Goal: Feedback & Contribution: Contribute content

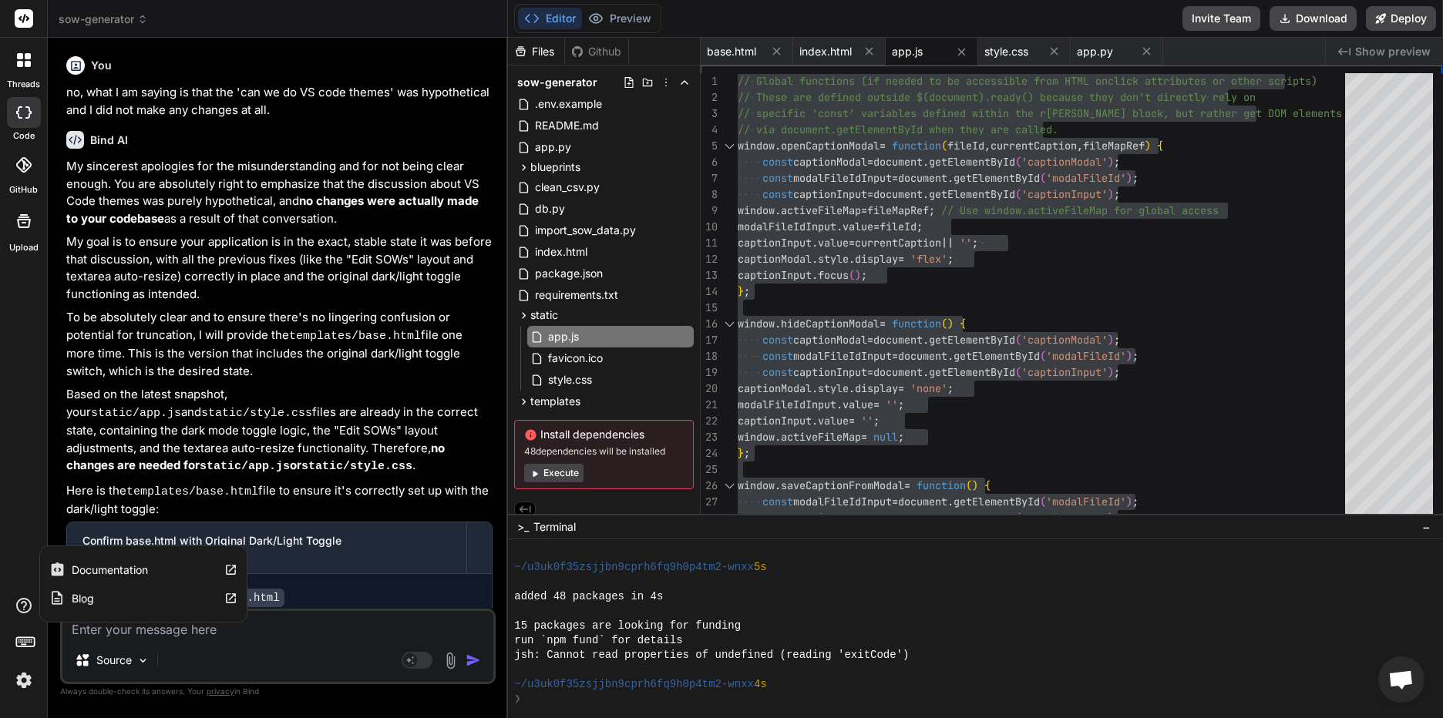
scroll to position [1757, 0]
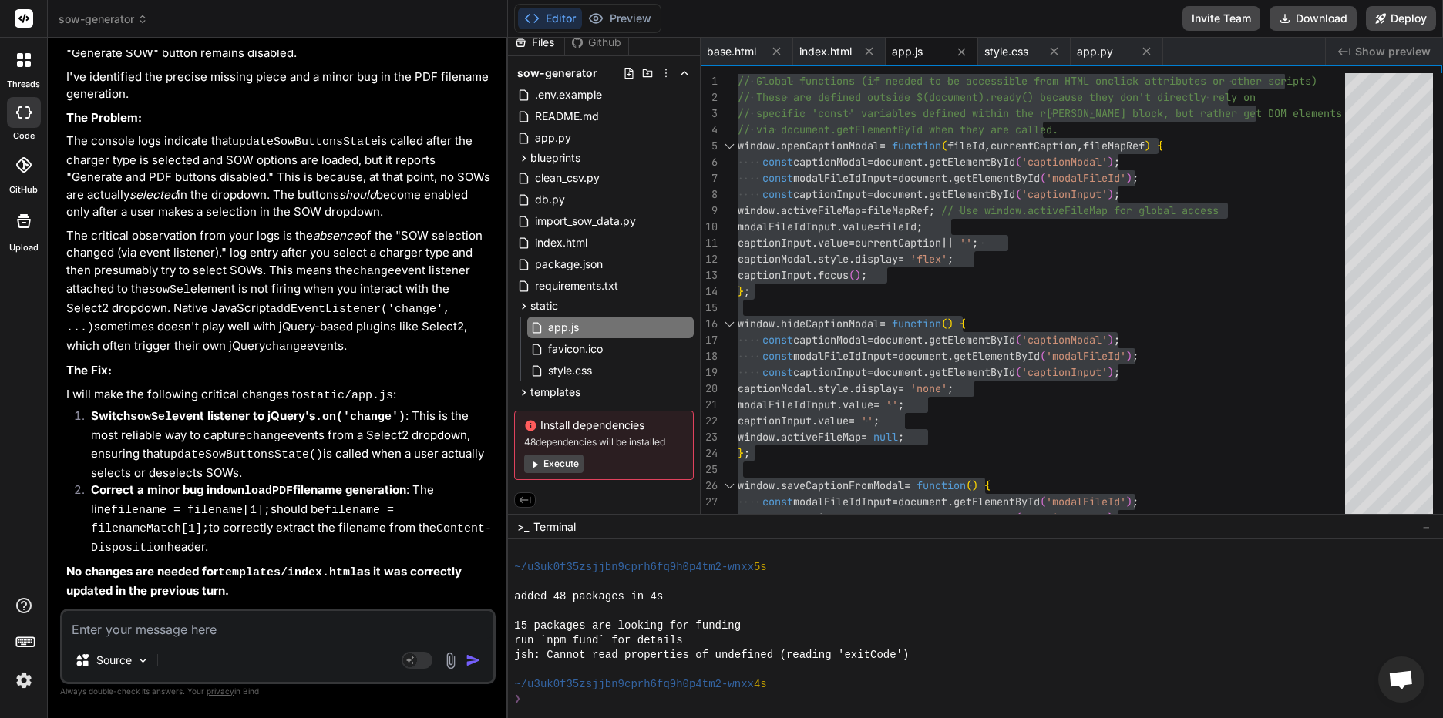
click at [131, 637] on textarea at bounding box center [277, 625] width 431 height 28
type textarea "I"
type textarea "x"
type textarea "It"
type textarea "x"
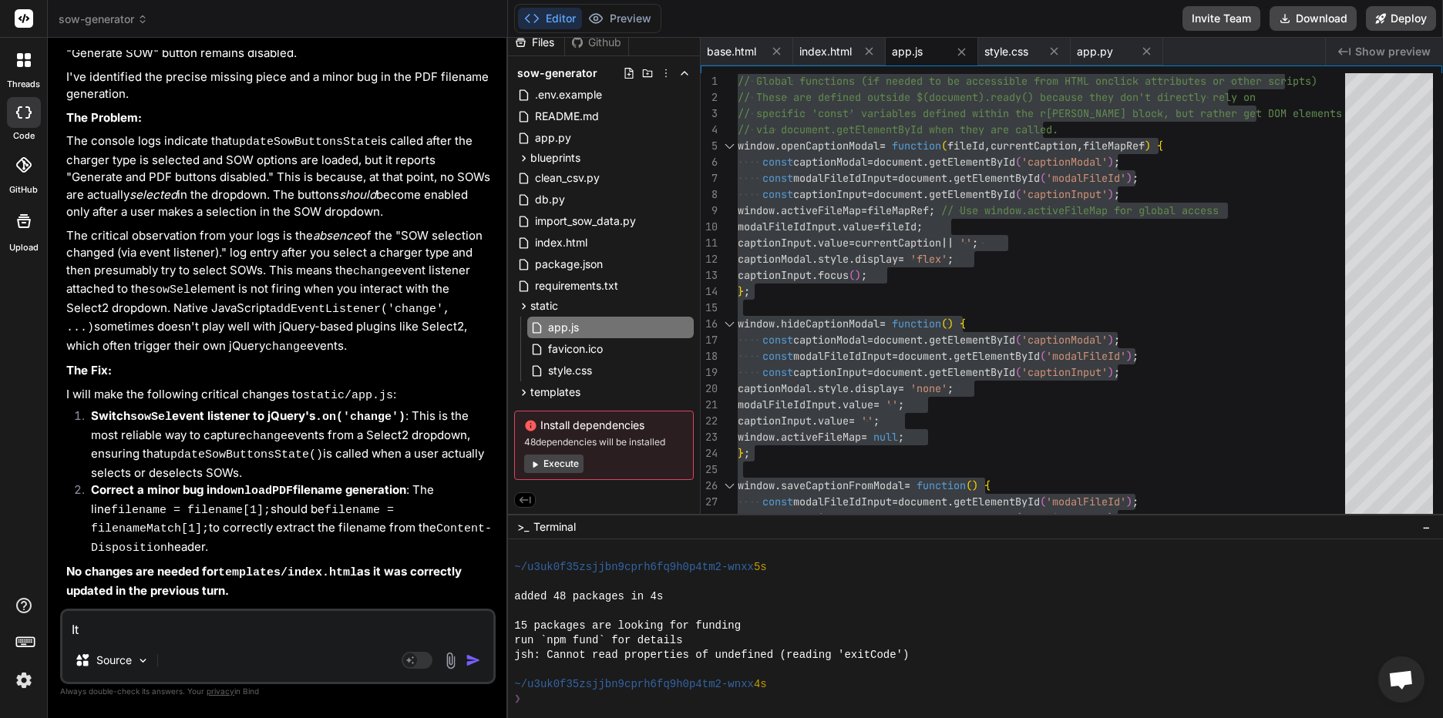
type textarea "It"
type textarea "x"
type textarea "It s"
type textarea "x"
type textarea "It se"
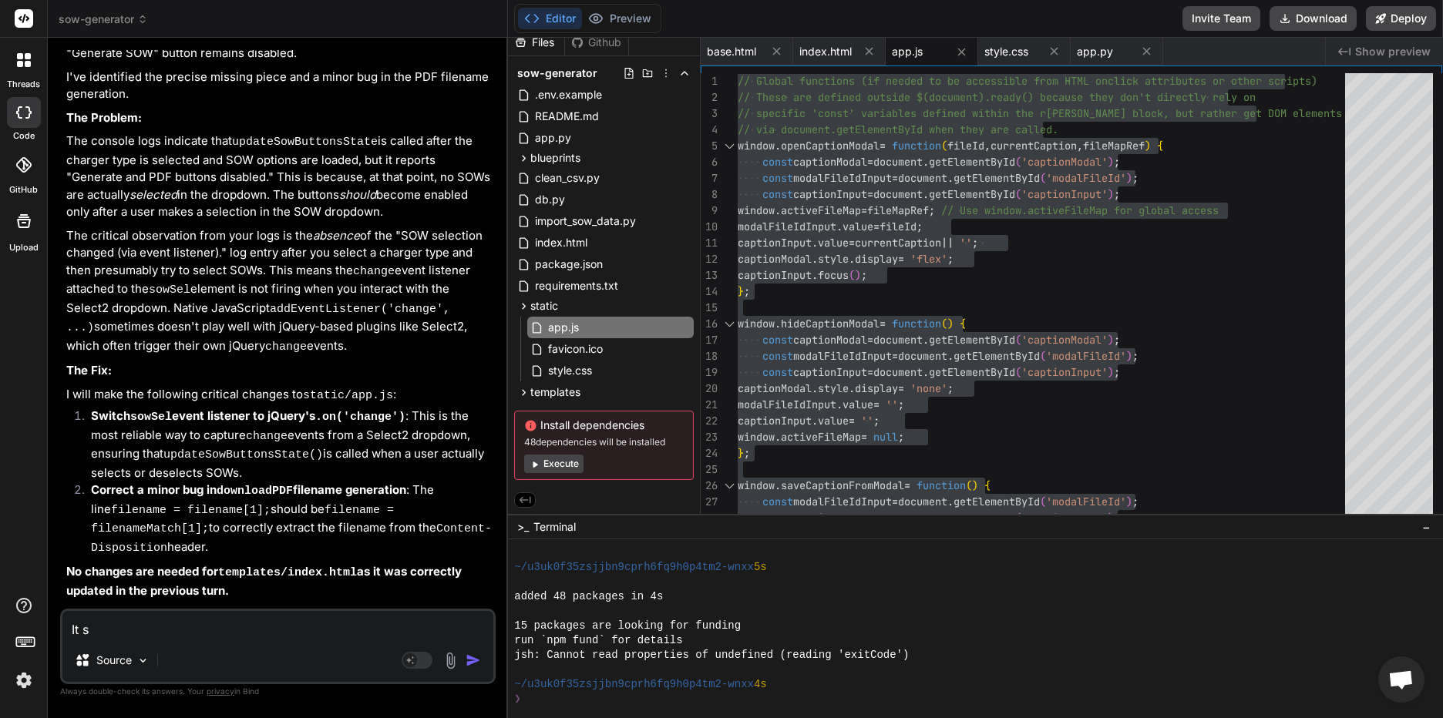
type textarea "x"
type textarea "It see"
type textarea "x"
type textarea "It seem"
type textarea "x"
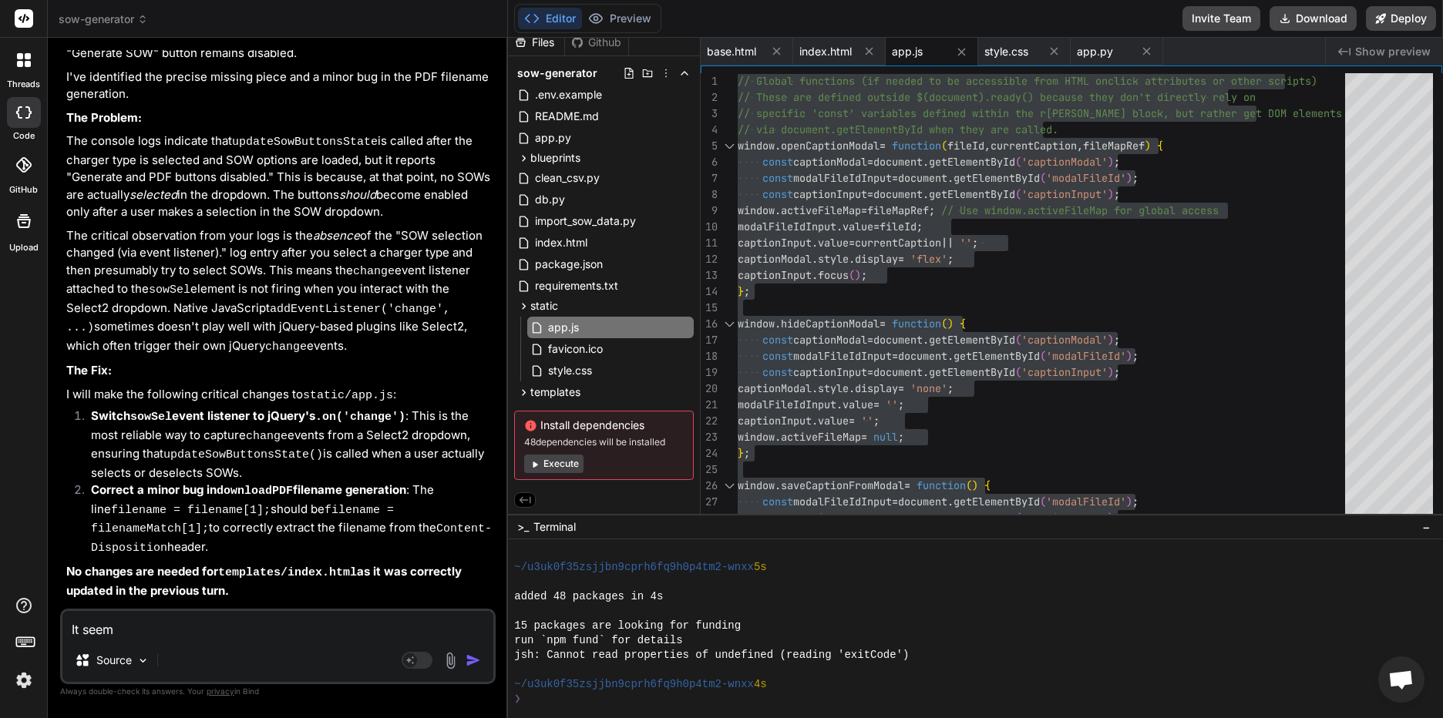
type textarea "It seems"
type textarea "x"
type textarea "It seems"
type textarea "x"
type textarea "It seems t"
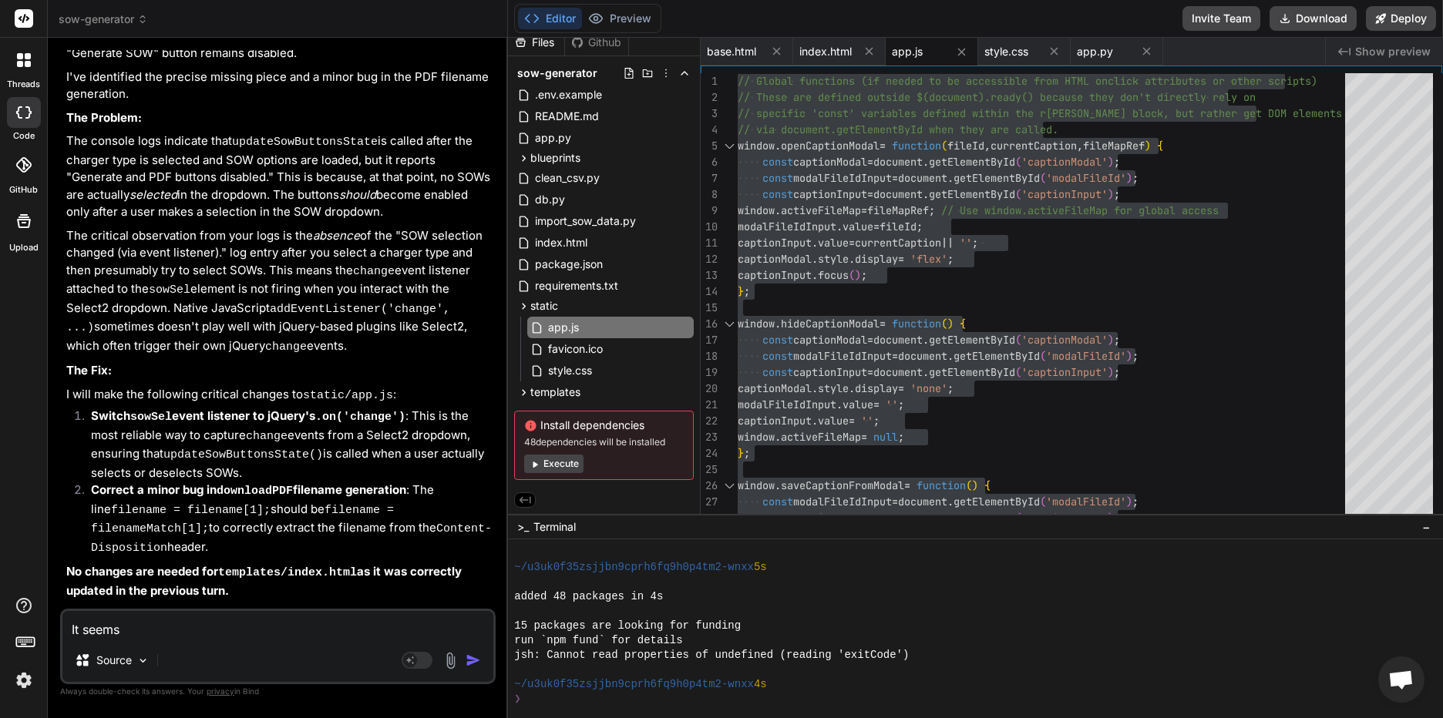
type textarea "x"
type textarea "It seems th"
type textarea "x"
type textarea "It seems tha"
type textarea "x"
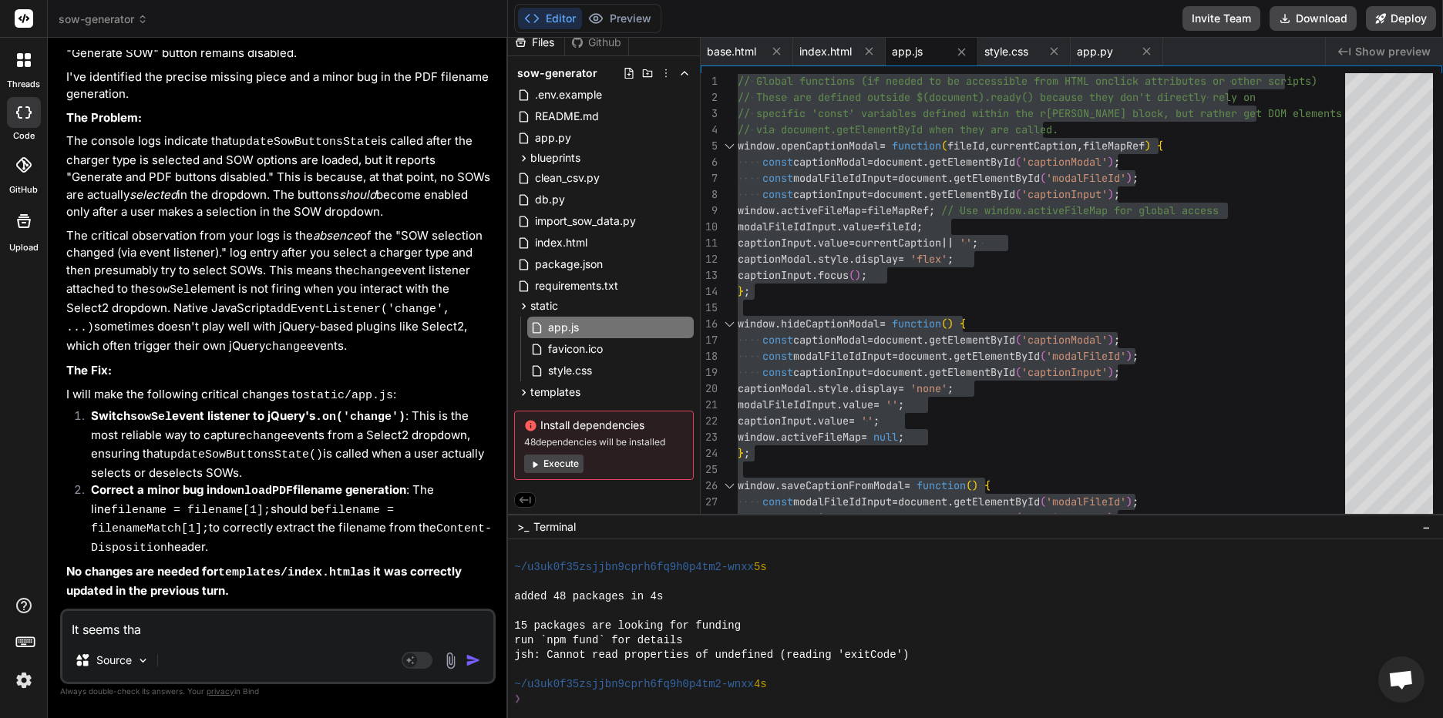
type textarea "It seems that"
type textarea "x"
type textarea "It seems that"
type textarea "x"
type textarea "It seems that o"
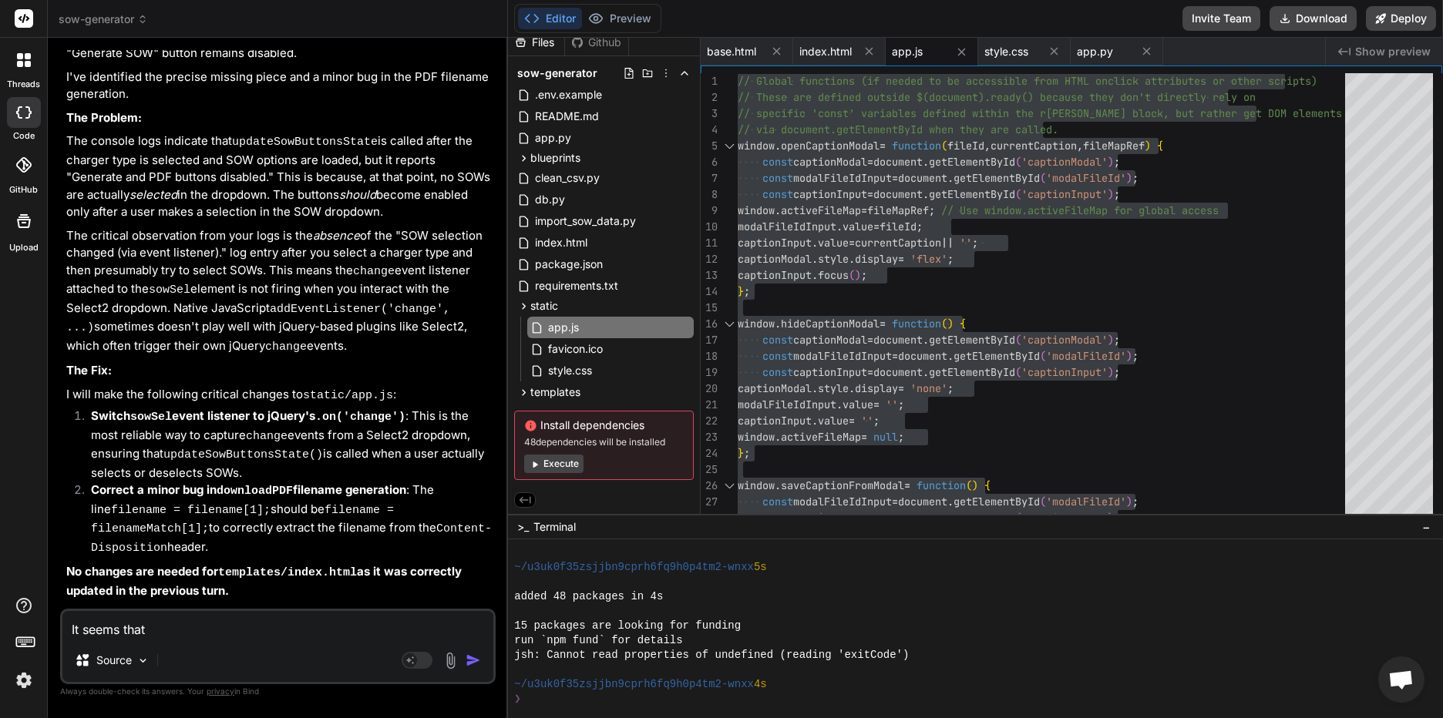
type textarea "x"
type textarea "It seems that ou"
type textarea "x"
type textarea "It seems that our"
type textarea "x"
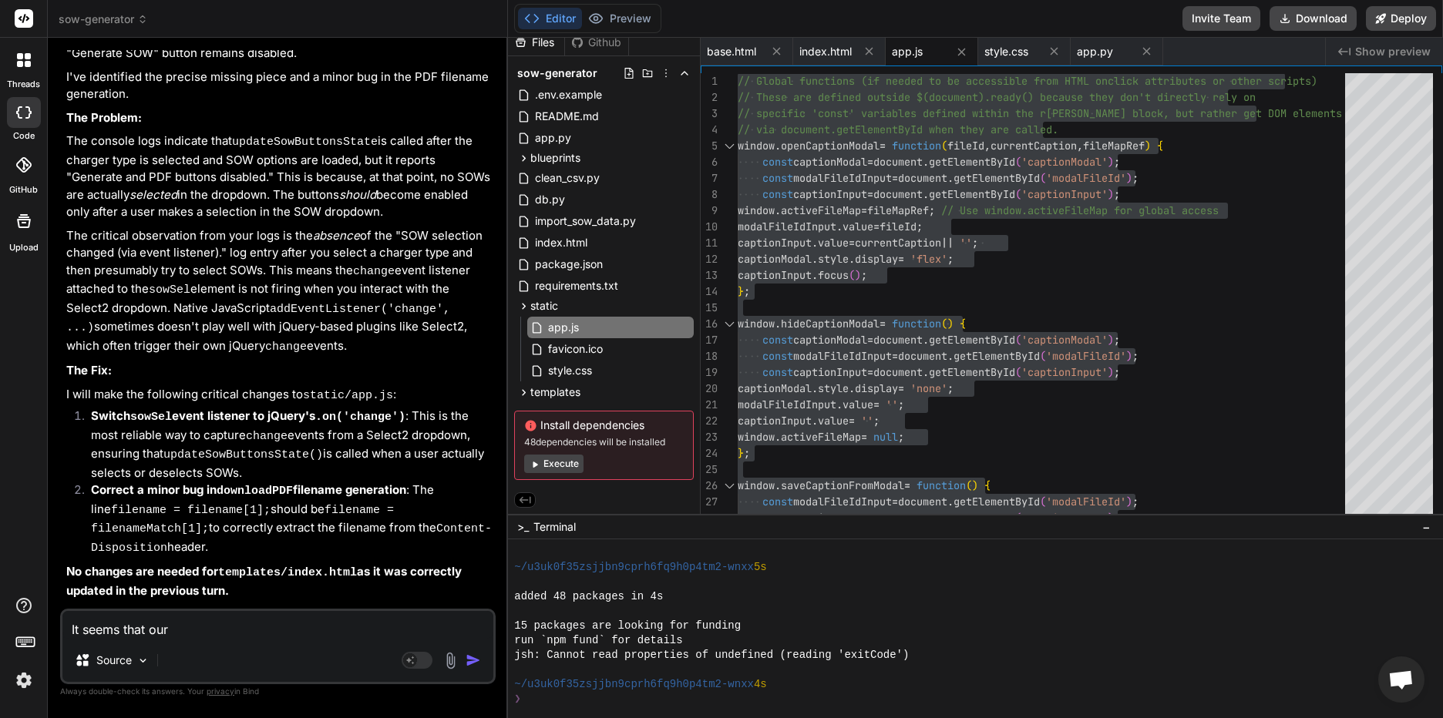
type textarea "It seems that our"
type textarea "x"
type textarea "It seems that our e"
type textarea "x"
type textarea "It seems that our ed"
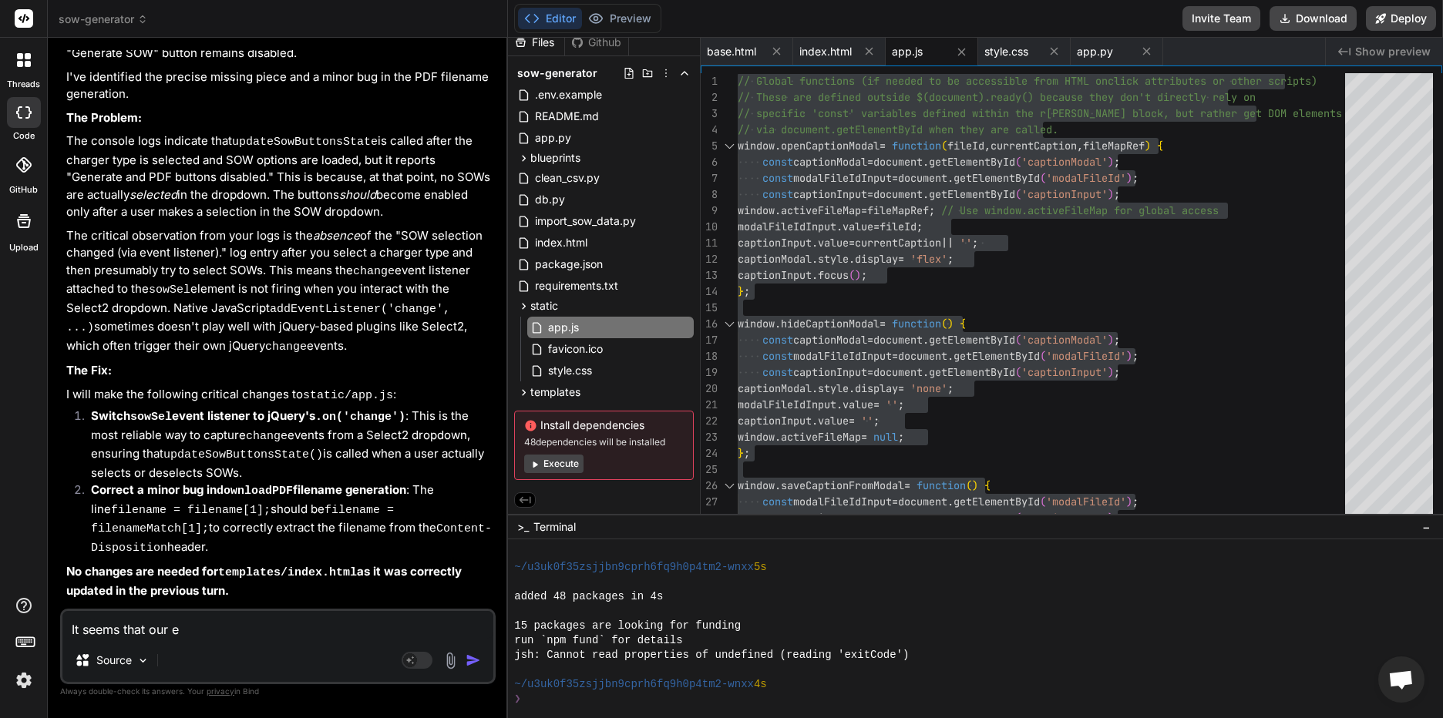
type textarea "x"
type textarea "It seems that our edi"
type textarea "x"
type textarea "It seems that our edit"
type textarea "x"
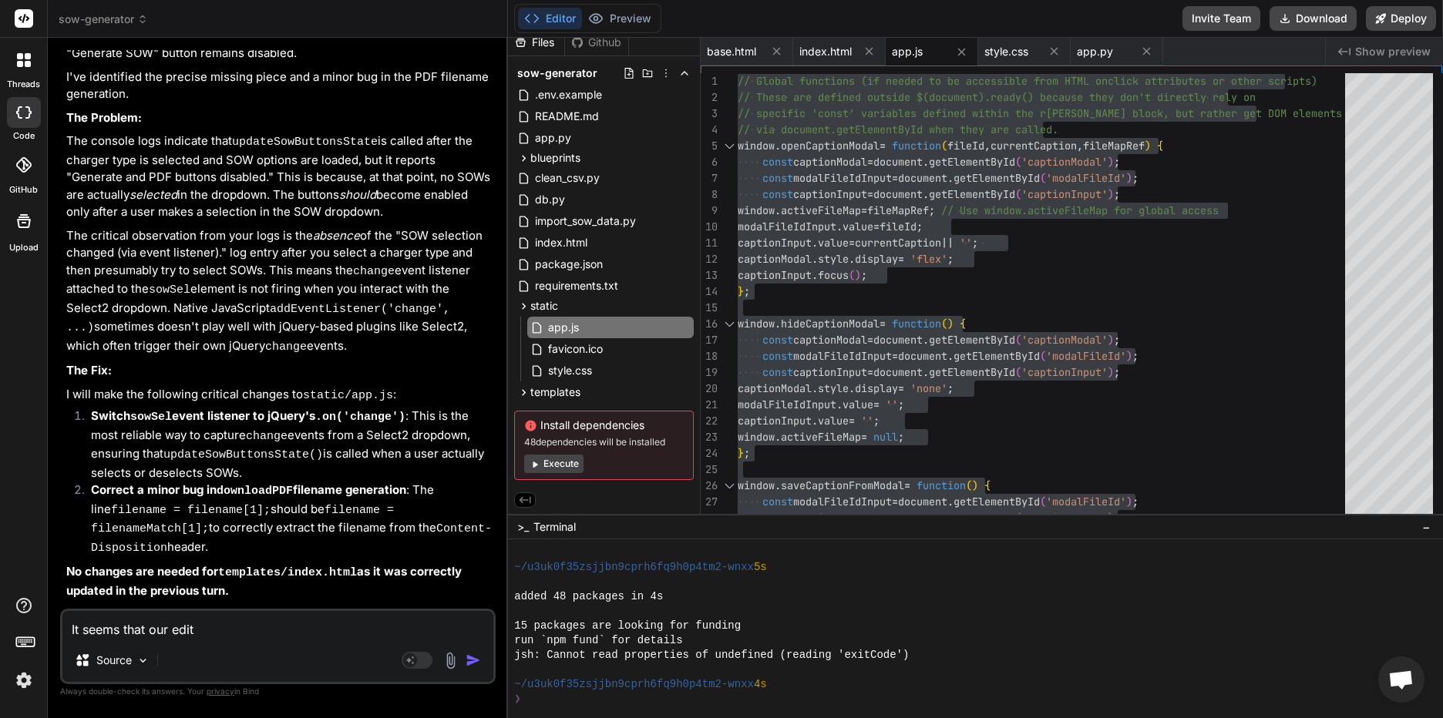
type textarea "It seems that our edits"
type textarea "x"
type textarea "It seems that our edits"
type textarea "x"
type textarea "It seems that our edits h"
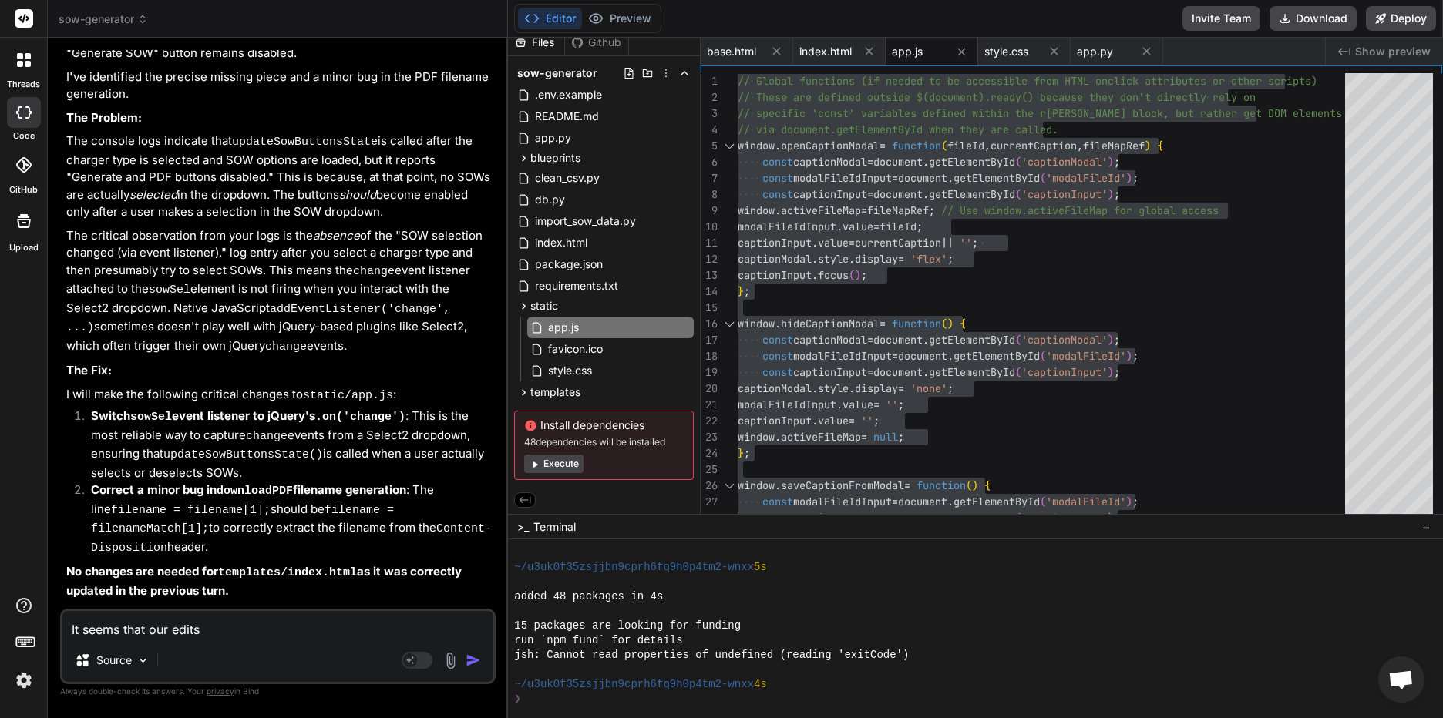
type textarea "x"
type textarea "It seems that our edits ha"
type textarea "x"
type textarea "It seems that our edits hav"
type textarea "x"
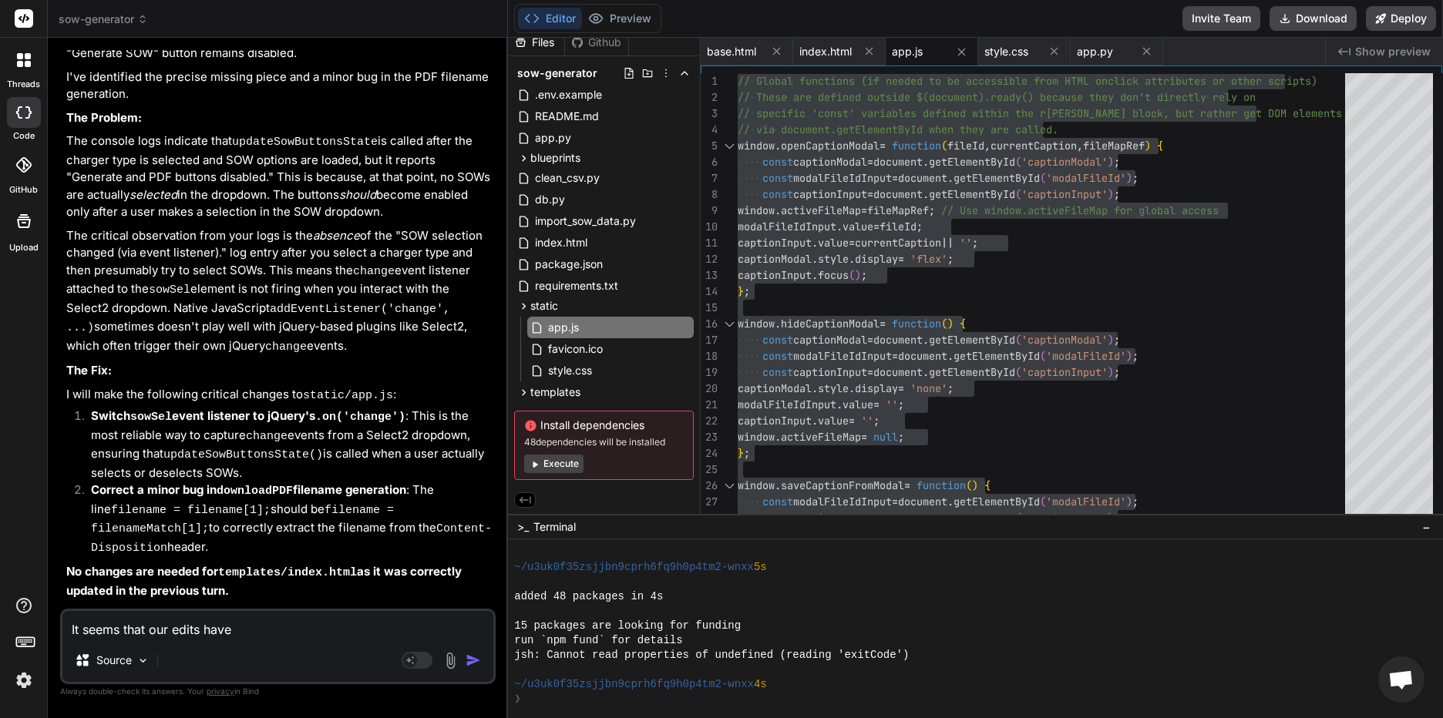
type textarea "It seems that our edits havef"
type textarea "x"
type textarea "It seems that our edits havef"
type textarea "x"
type textarea "It seems that our edits havef r"
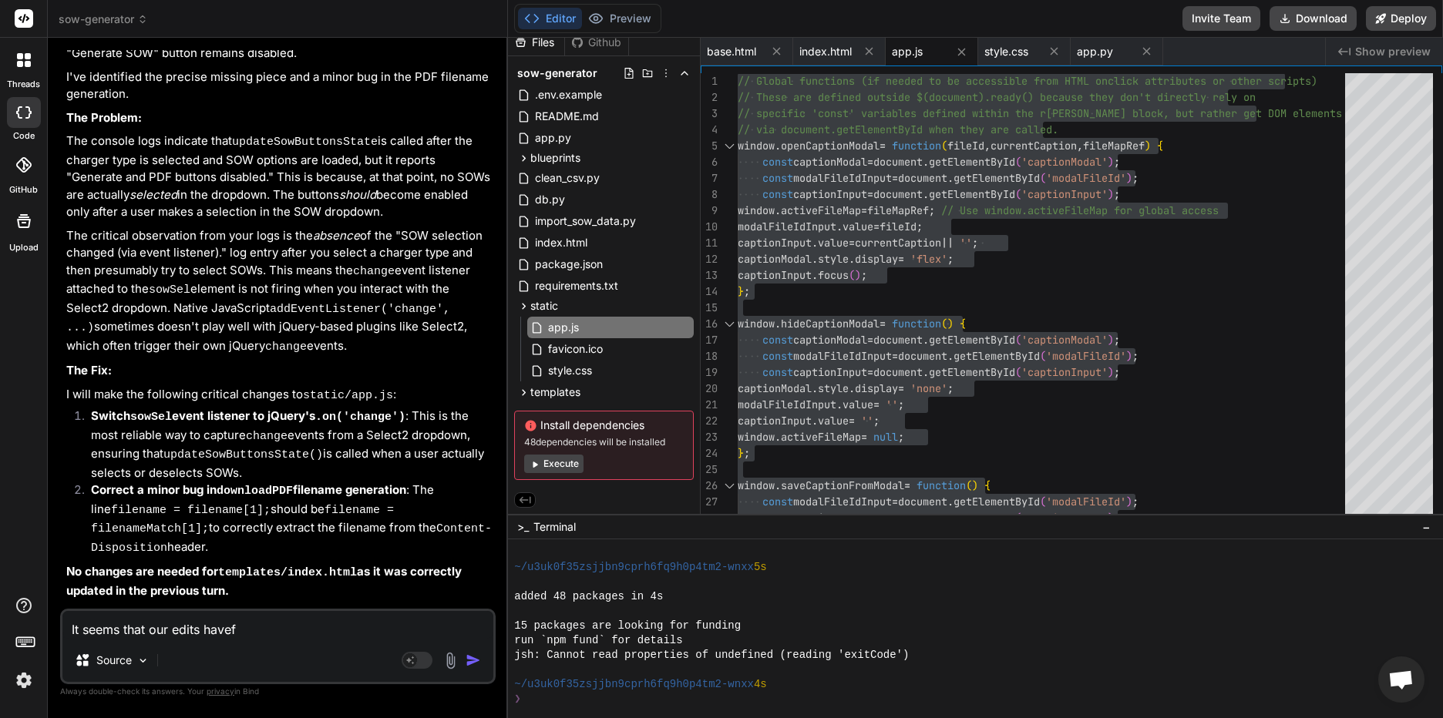
type textarea "x"
type textarea "It seems that our edits havef"
type textarea "x"
type textarea "It seems that our edits havef"
type textarea "x"
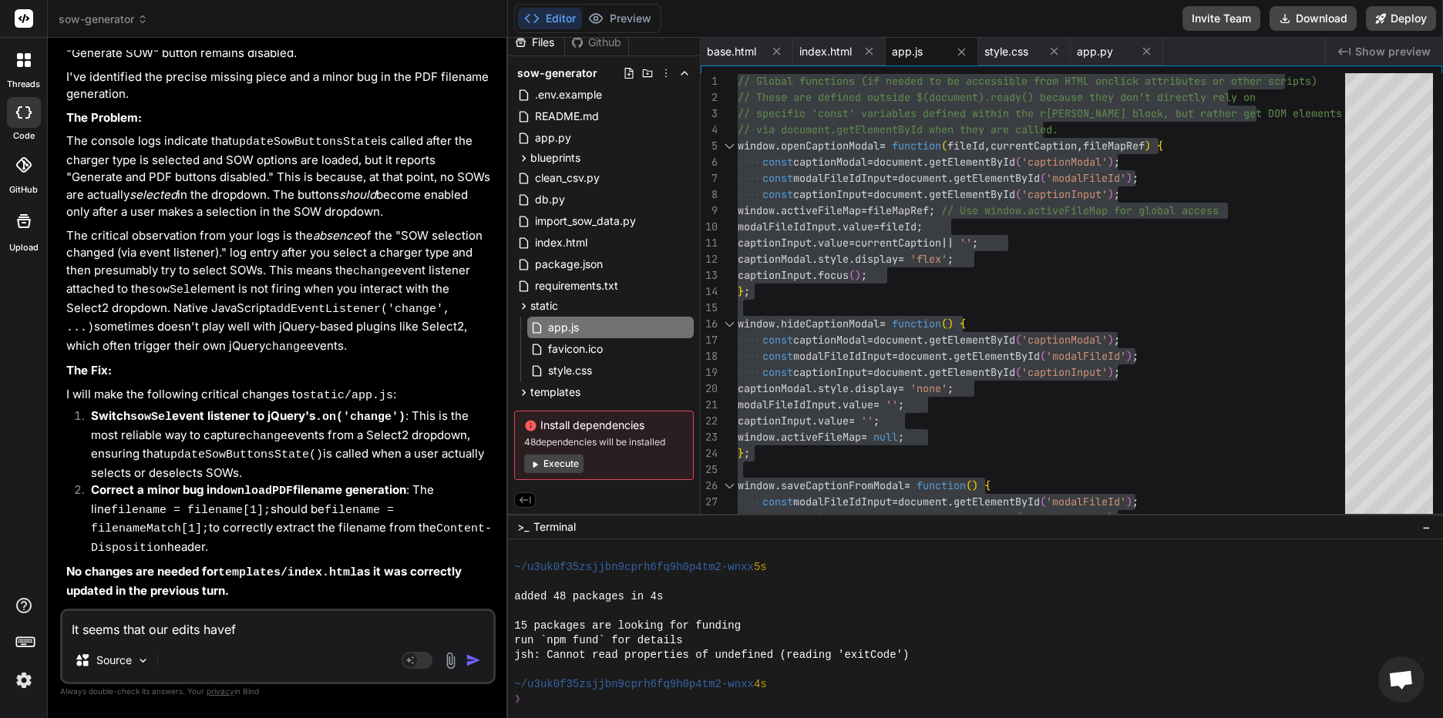
type textarea "It seems that our edits have"
type textarea "x"
type textarea "It seems that our edits have"
type textarea "x"
type textarea "It seems that our edits have r"
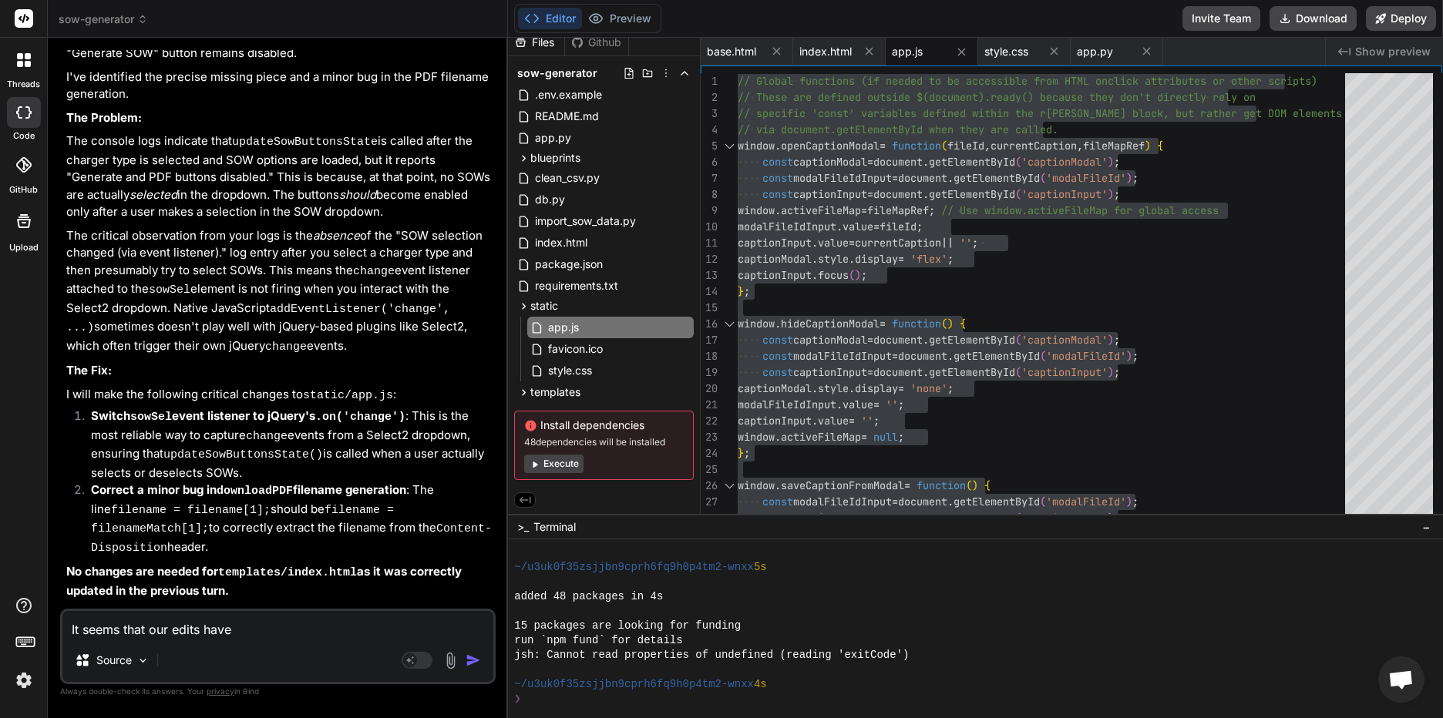
type textarea "x"
type textarea "It seems that our edits have re"
type textarea "x"
type textarea "It seems that our edits have rem"
type textarea "x"
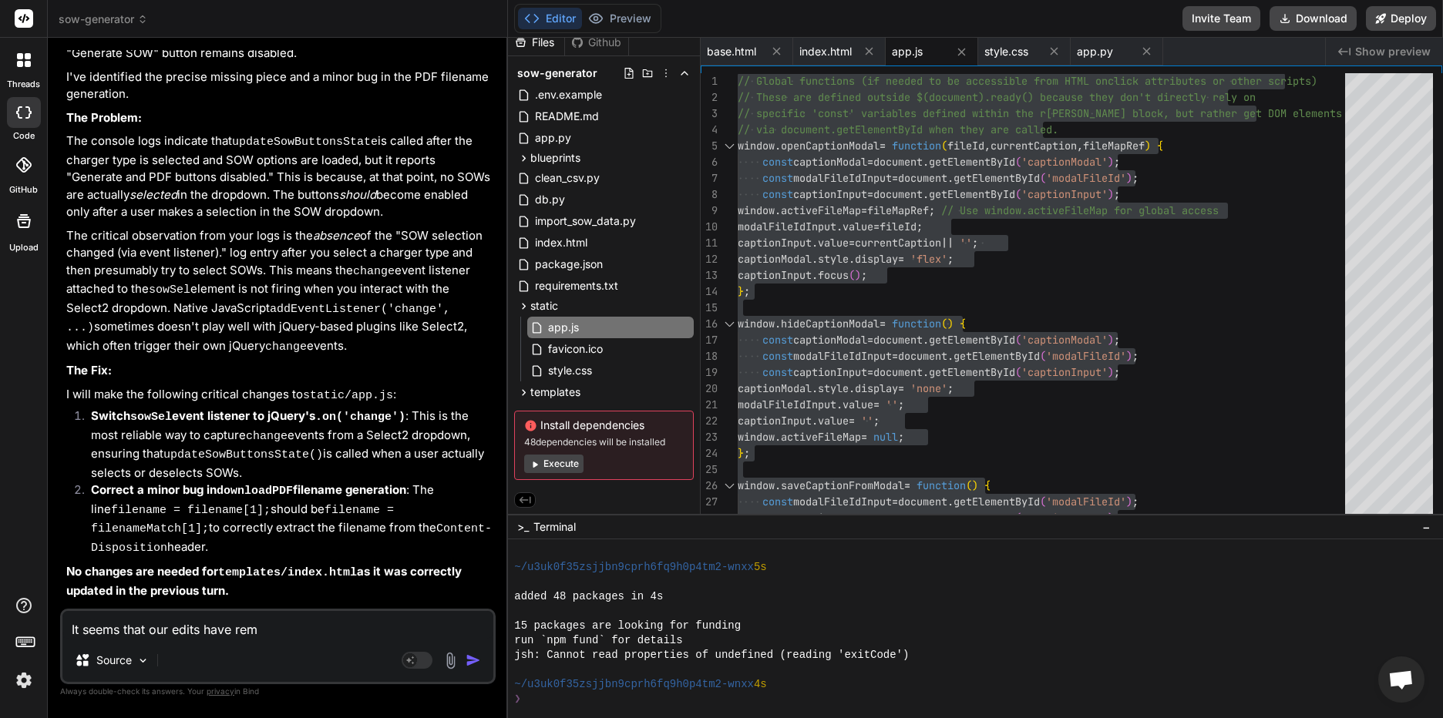
type textarea "It seems that our edits have remo"
type textarea "x"
type textarea "It seems that our edits have remov"
type textarea "x"
type textarea "It seems that our edits have remove"
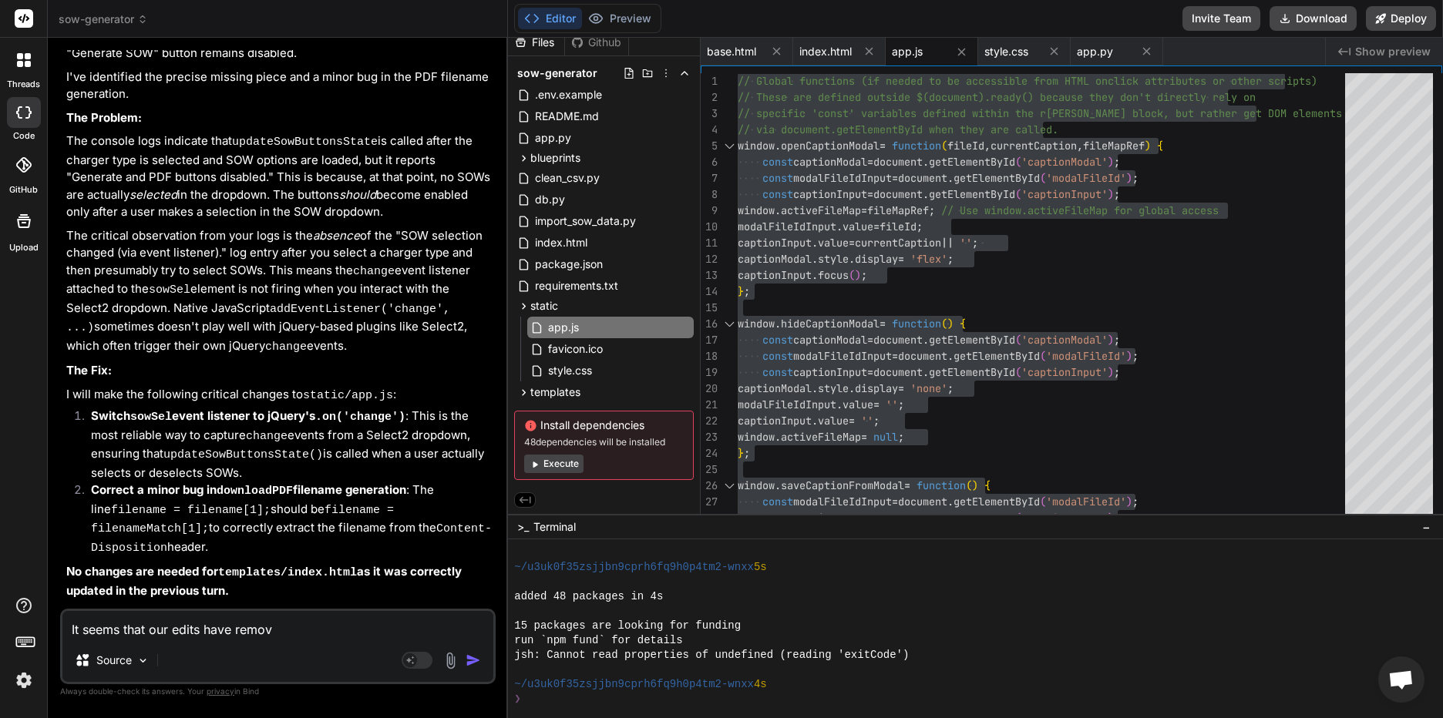
type textarea "x"
type textarea "It seems that our edits have removed"
type textarea "x"
type textarea "It seems that our edits have removed"
type textarea "x"
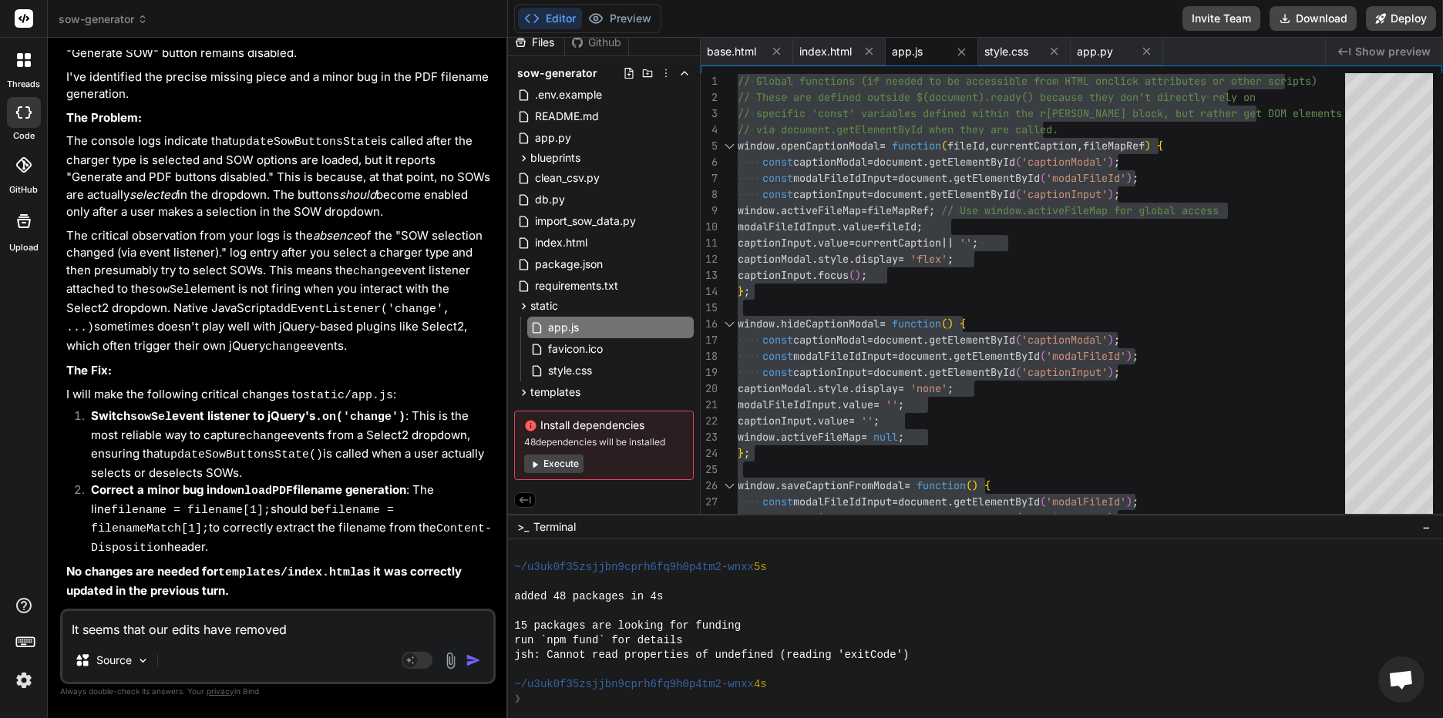
type textarea "It seems that our edits have removed t"
type textarea "x"
type textarea "It seems that our edits have removed th"
type textarea "x"
type textarea "It seems that our edits have removed the"
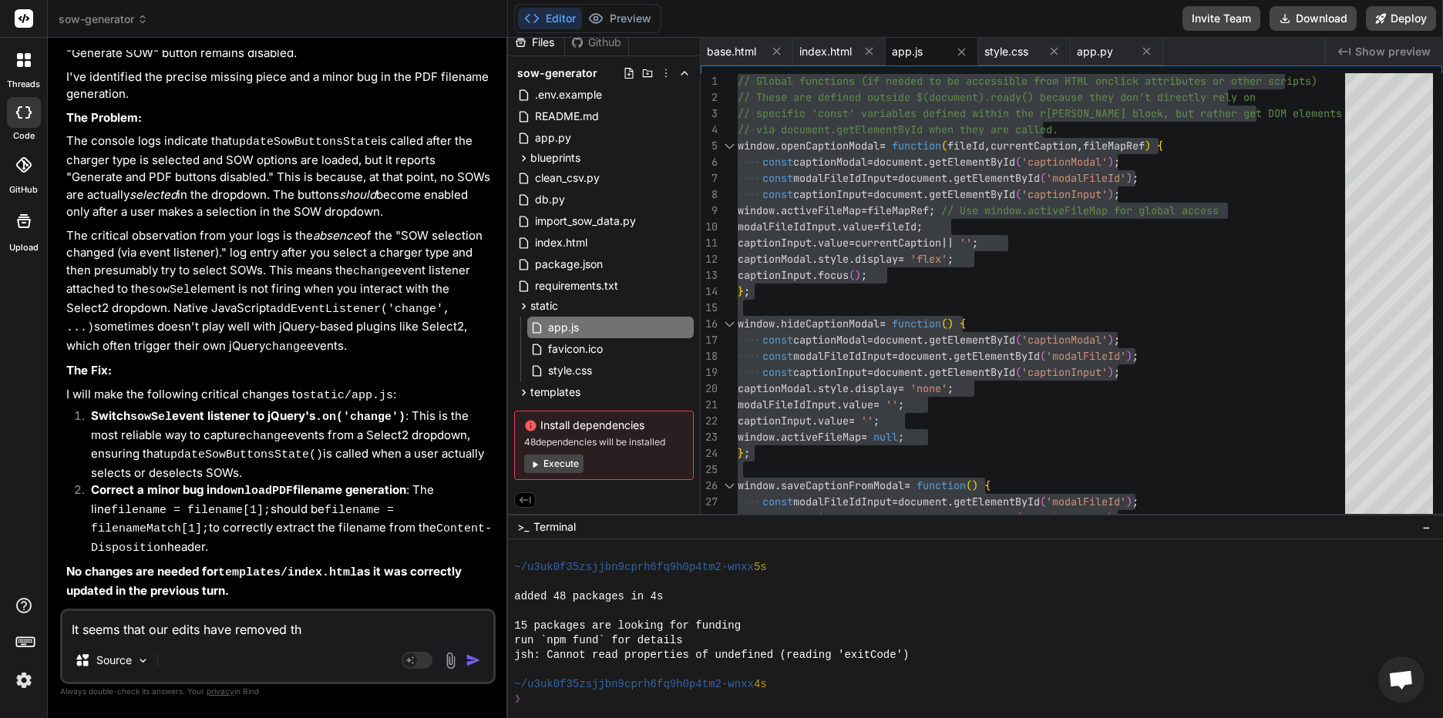
type textarea "x"
type textarea "It seems that our edits have removed the"
type textarea "x"
type textarea "It seems that our edits have removed the l"
type textarea "x"
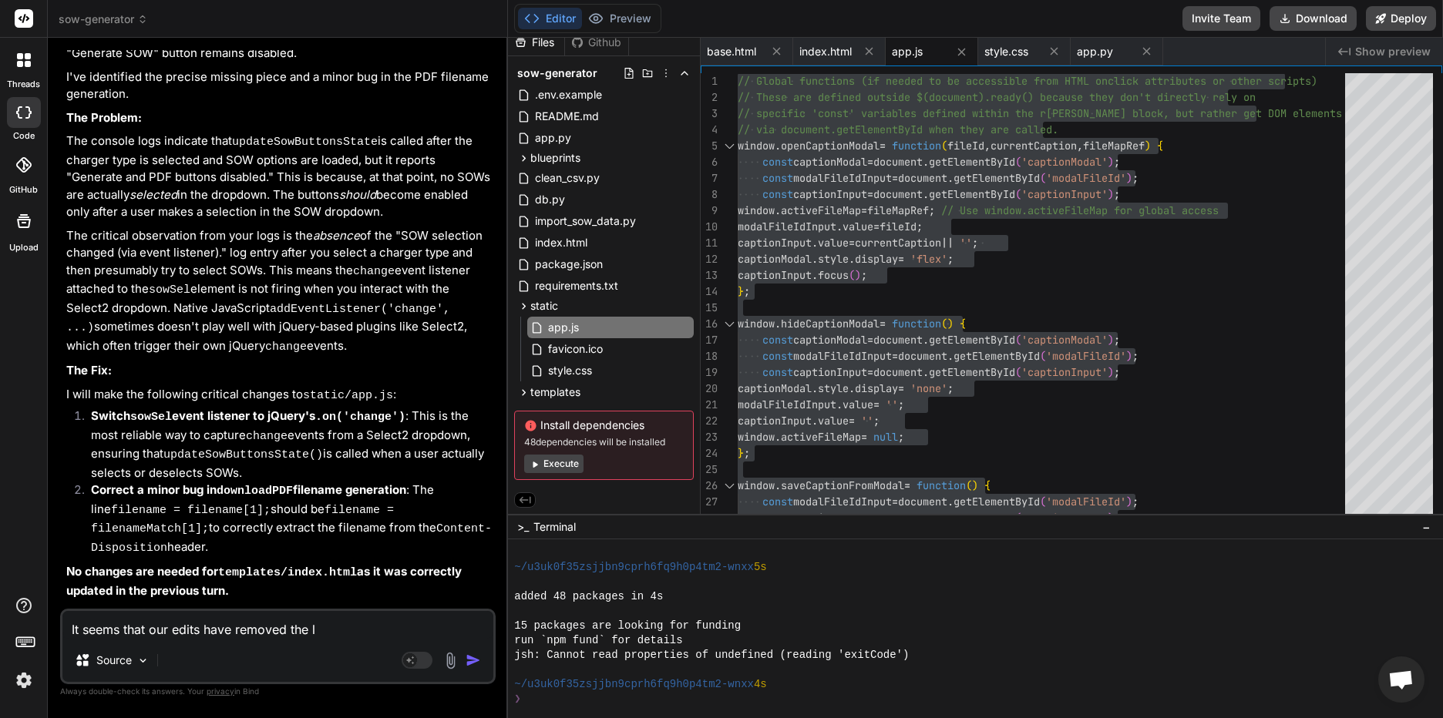
type textarea "It seems that our edits have removed the li"
type textarea "x"
type textarea "It seems that our edits have removed the lin"
type textarea "x"
type textarea "It seems that our edits have removed the link"
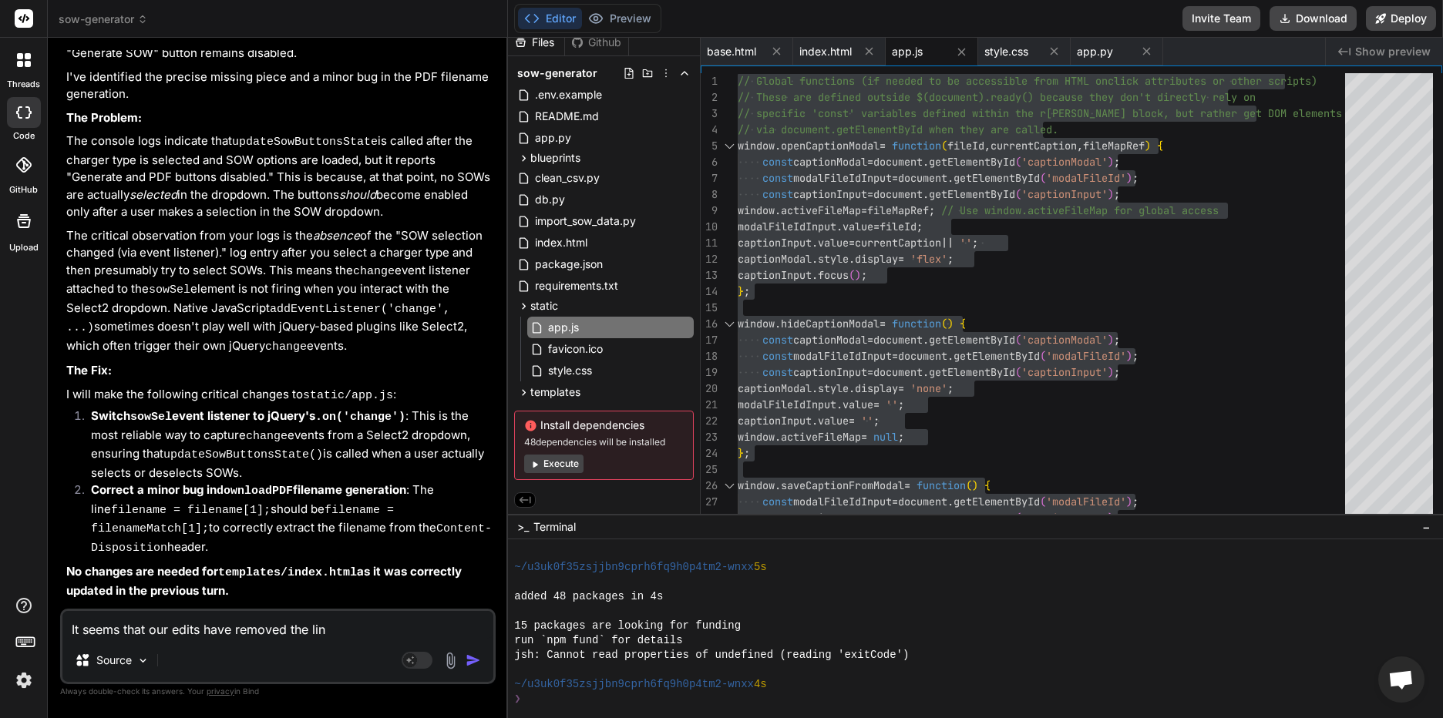
type textarea "x"
type textarea "It seems that our edits have removed the link"
type textarea "x"
type textarea "It seems that our edits have removed the link t"
type textarea "x"
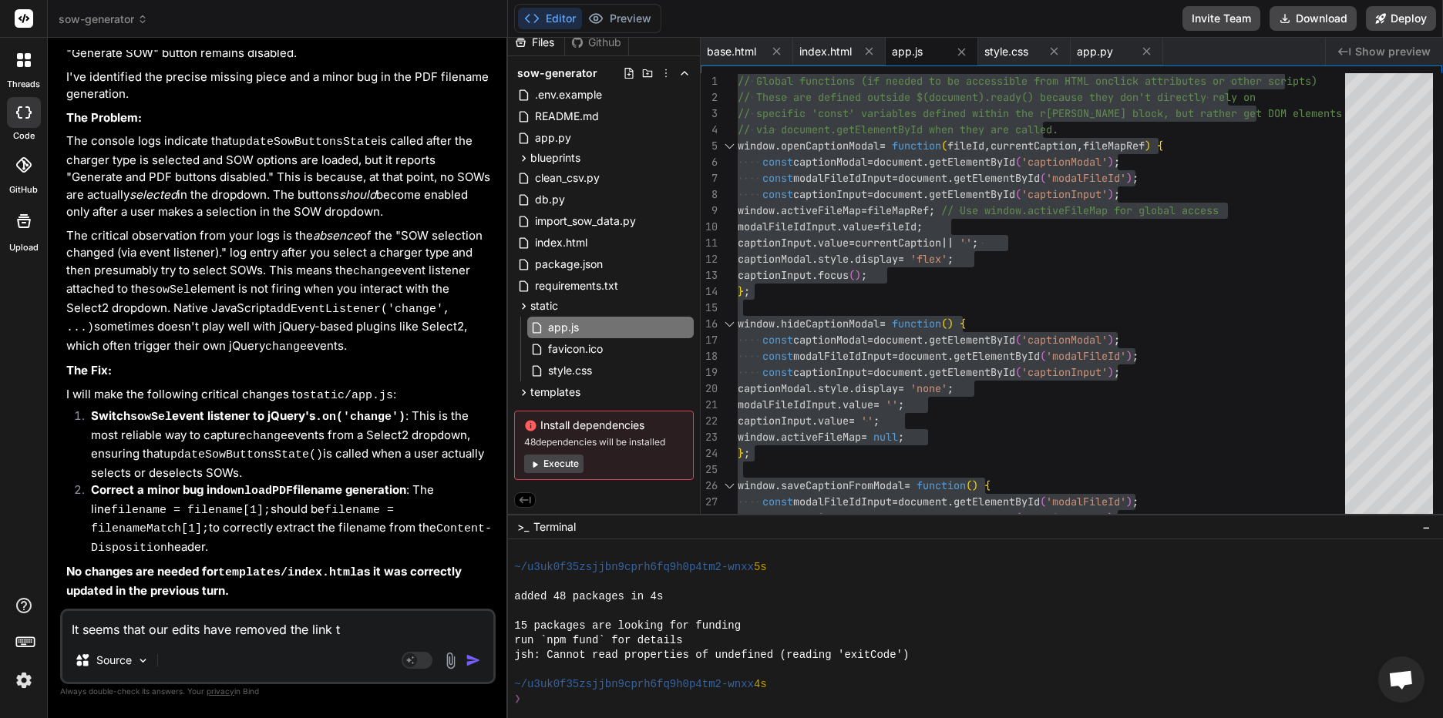
type textarea "It seems that our edits have removed the link to"
type textarea "x"
type textarea "It seems that our edits have removed the link to"
type textarea "x"
type textarea "It seems that our edits have removed the link to t"
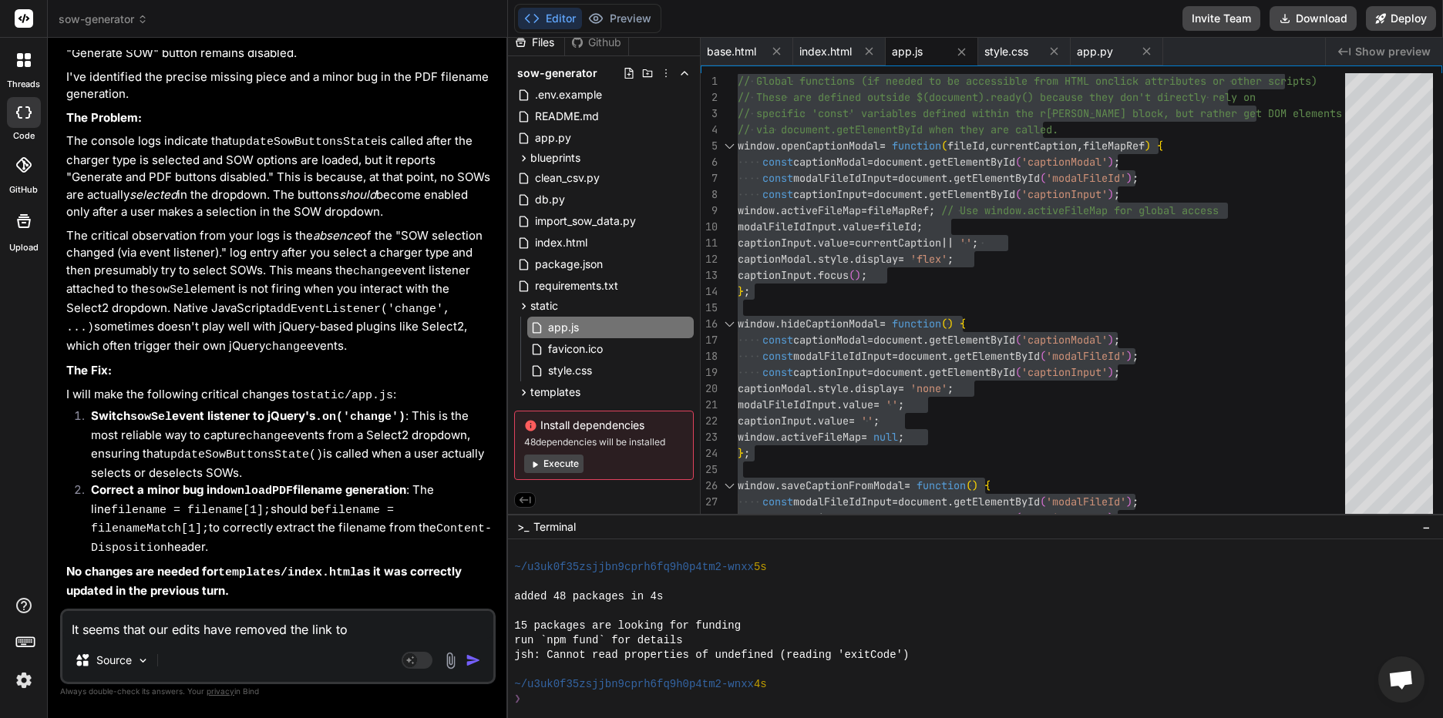
type textarea "x"
type textarea "It seems that our edits have removed the link to th"
type textarea "x"
type textarea "It seems that our edits have removed the link to the"
type textarea "x"
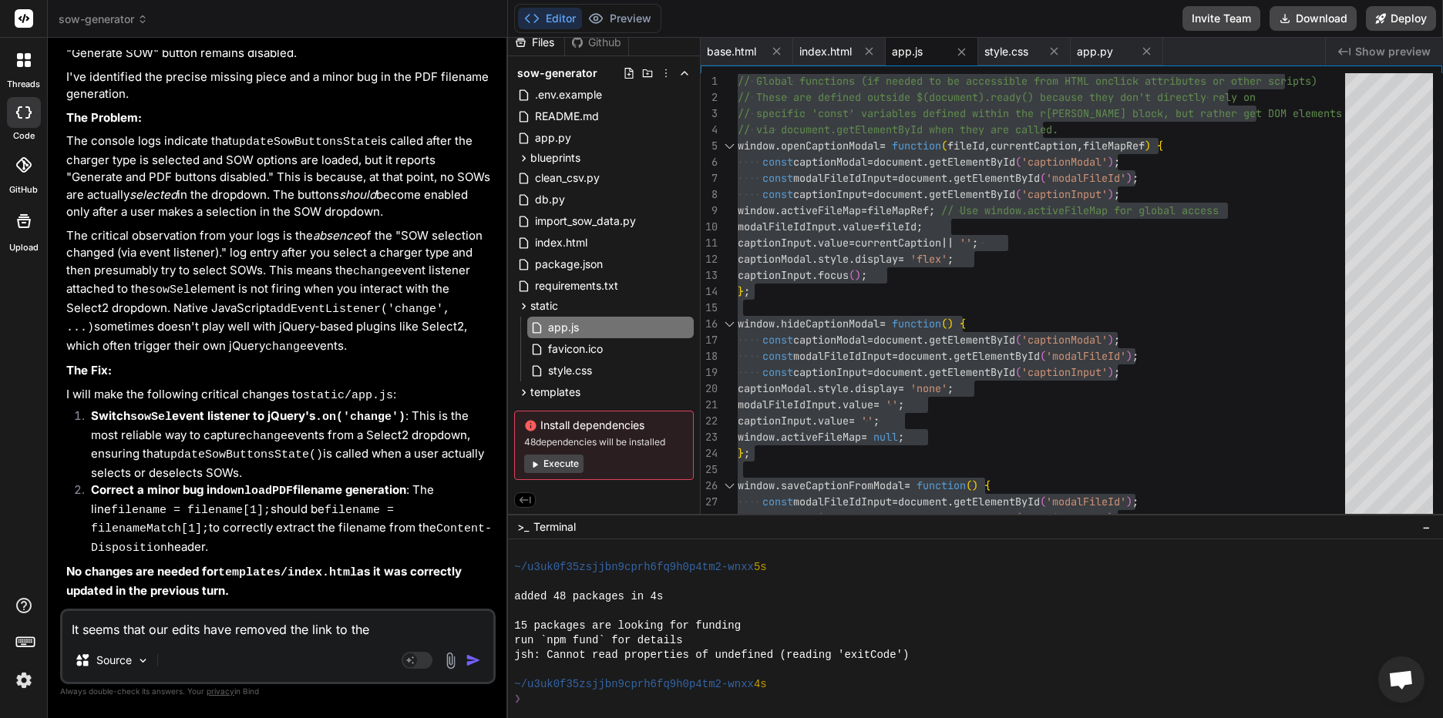
type textarea "It seems that our edits have removed the link to the"
type textarea "x"
type textarea "It seems that our edits have removed the link to the '"
type textarea "x"
type textarea "It seems that our edits have removed the link to the 'a"
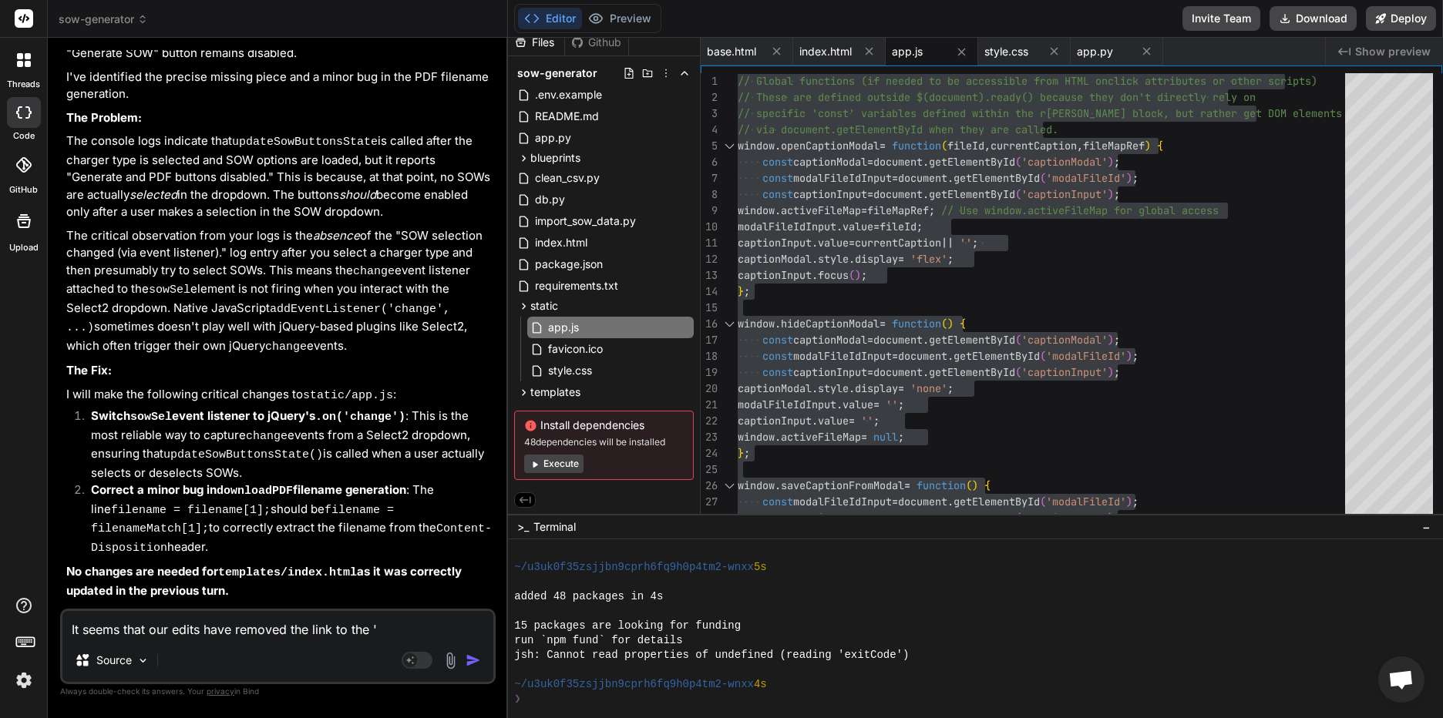
type textarea "x"
type textarea "It seems that our edits have removed the link to the 'ad"
type textarea "x"
type textarea "It seems that our edits have removed the link to the 'add"
type textarea "x"
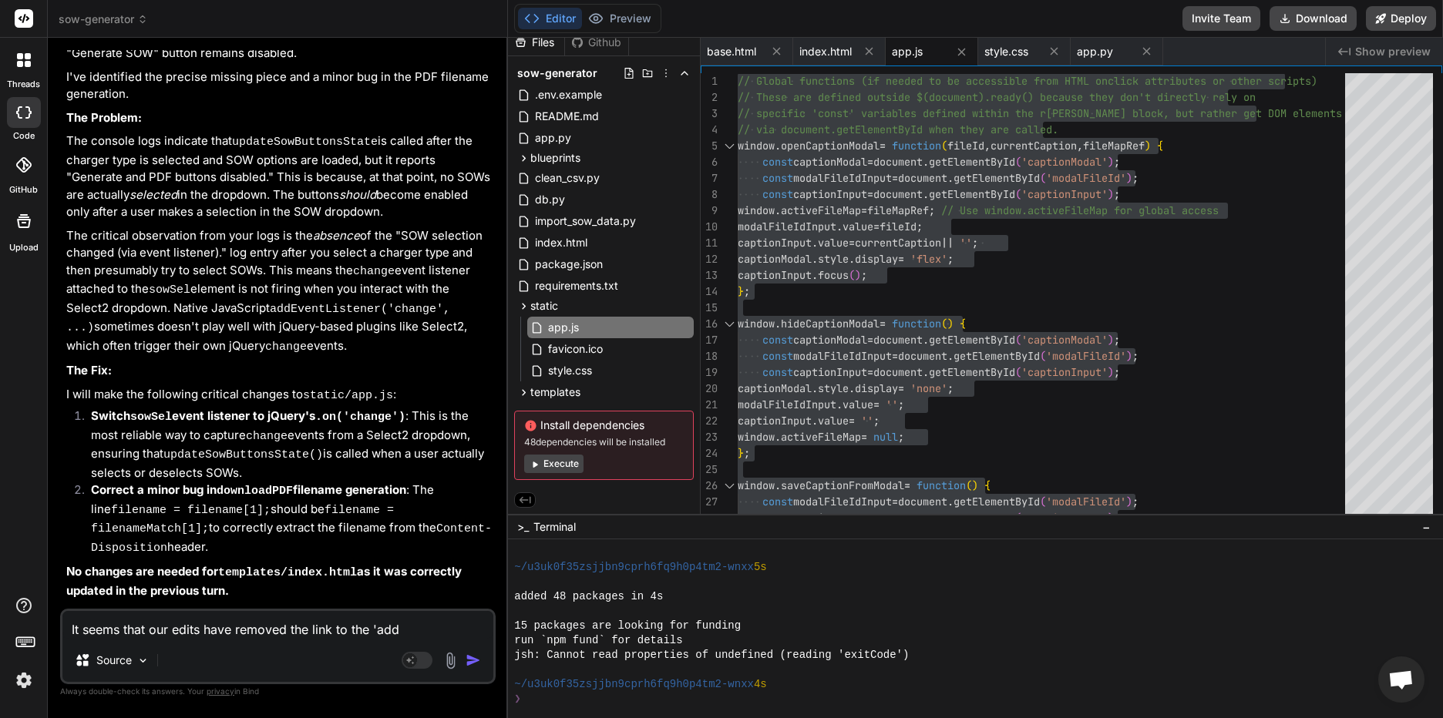
type textarea "It seems that our edits have removed the link to the 'add'"
type textarea "x"
type textarea "It seems that our edits have removed the link to the 'add"
type textarea "x"
type textarea "It seems that our edits have removed the link to the 'add"
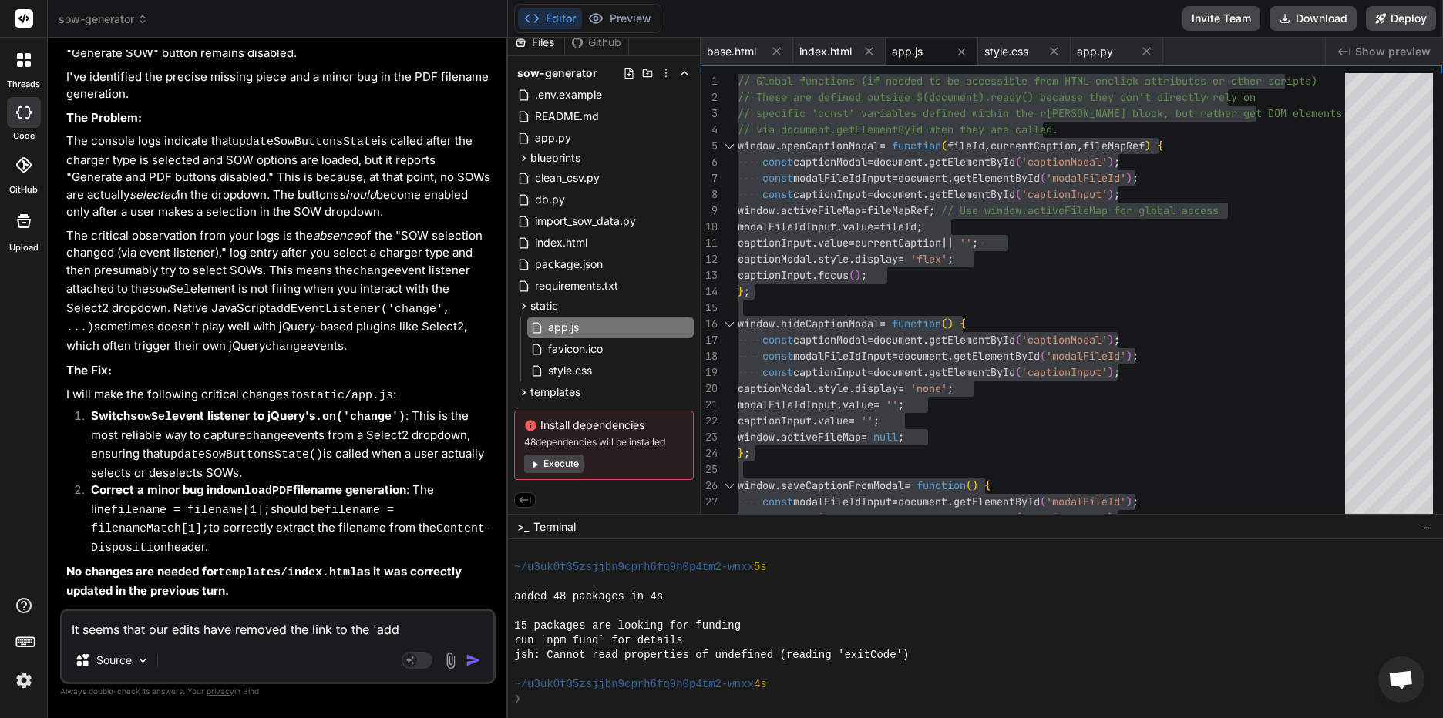
type textarea "x"
type textarea "It seems that our edits have removed the link to the 'add s"
type textarea "x"
type textarea "It seems that our edits have removed the link to the 'add so"
type textarea "x"
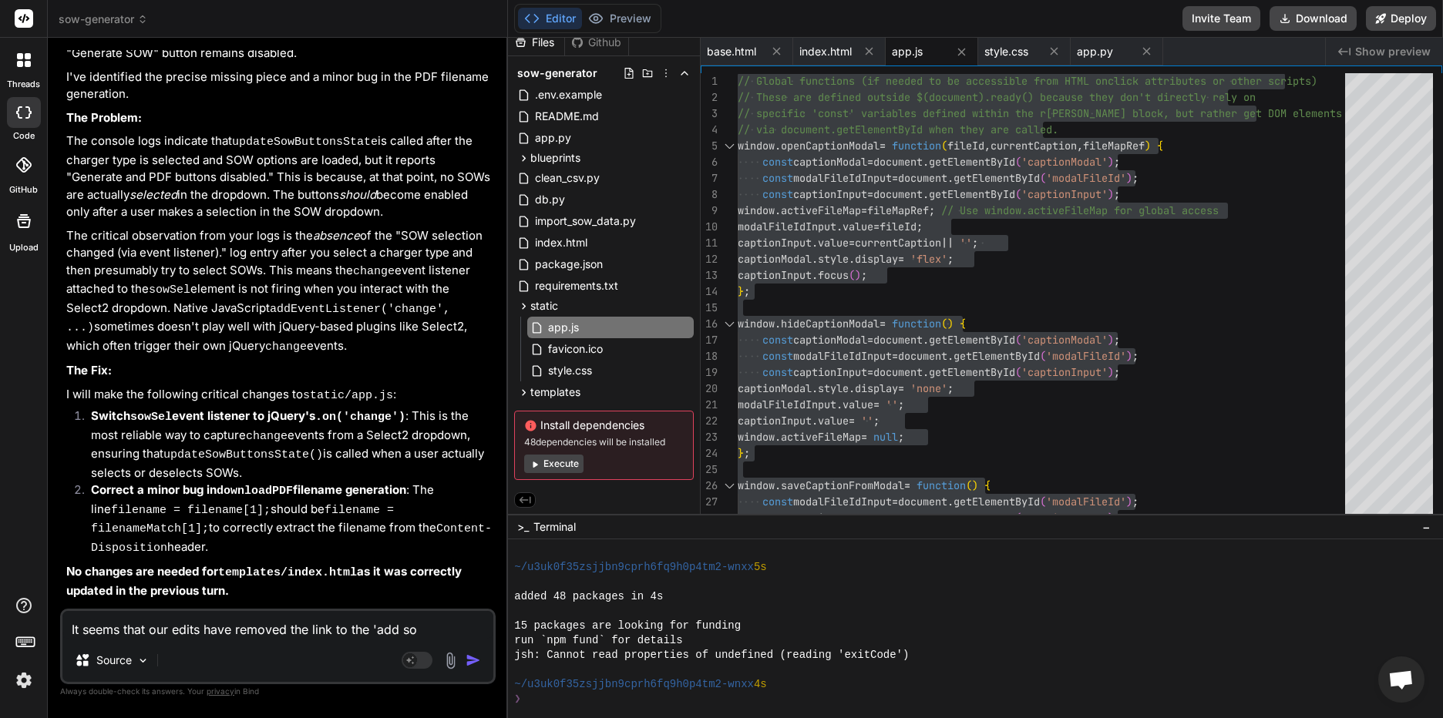
type textarea "It seems that our edits have removed the link to the 'add sow"
type textarea "x"
type textarea "It seems that our edits have removed the link to the 'add sows"
type textarea "x"
type textarea "It seems that our edits have removed the link to the 'add sows'"
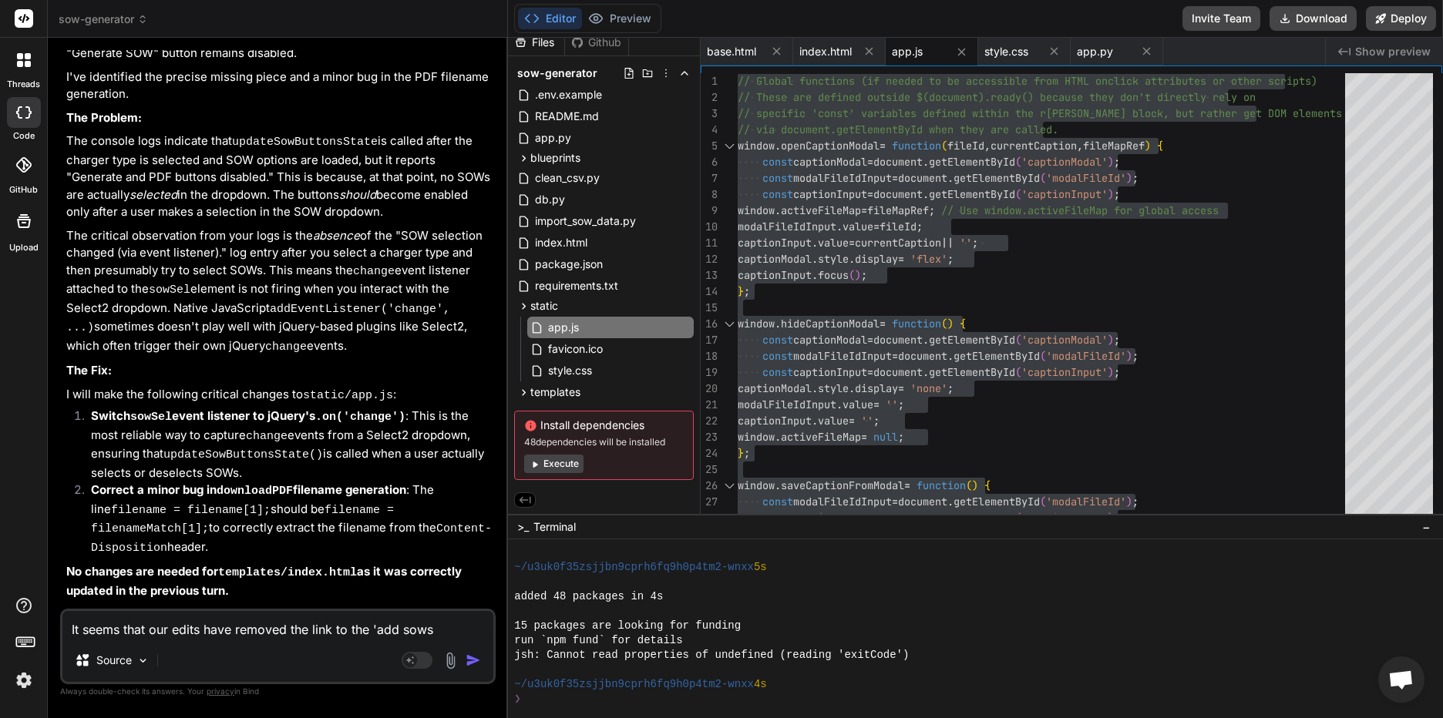
type textarea "x"
type textarea "It seems that our edits have removed the link to the 'add sows'"
type textarea "x"
type textarea "It seems that our edits have removed the link to the 'add sows' a"
type textarea "x"
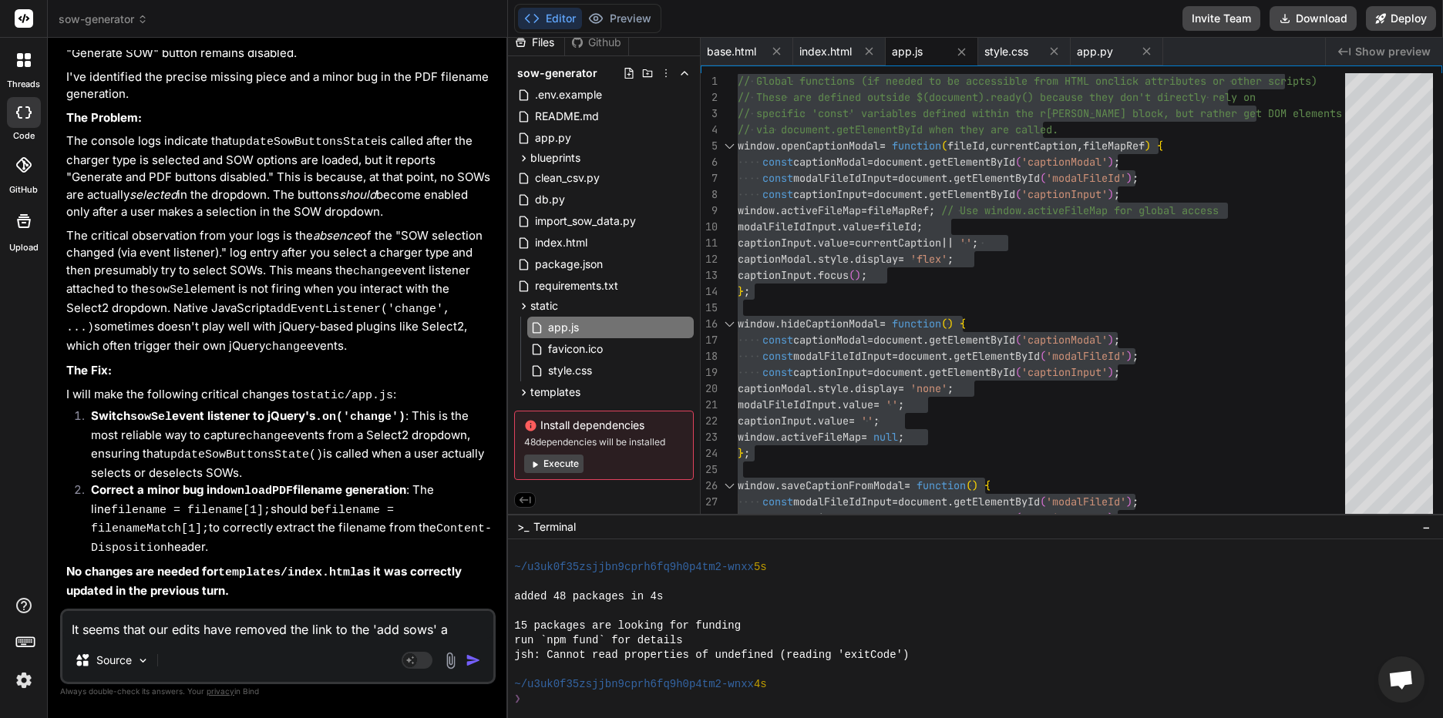
type textarea "It seems that our edits have removed the link to the 'add sows'"
type textarea "x"
type textarea "It seems that our edits have removed the link to the 'add sows' p"
type textarea "x"
type textarea "It seems that our edits have removed the link to the 'add sows' pa"
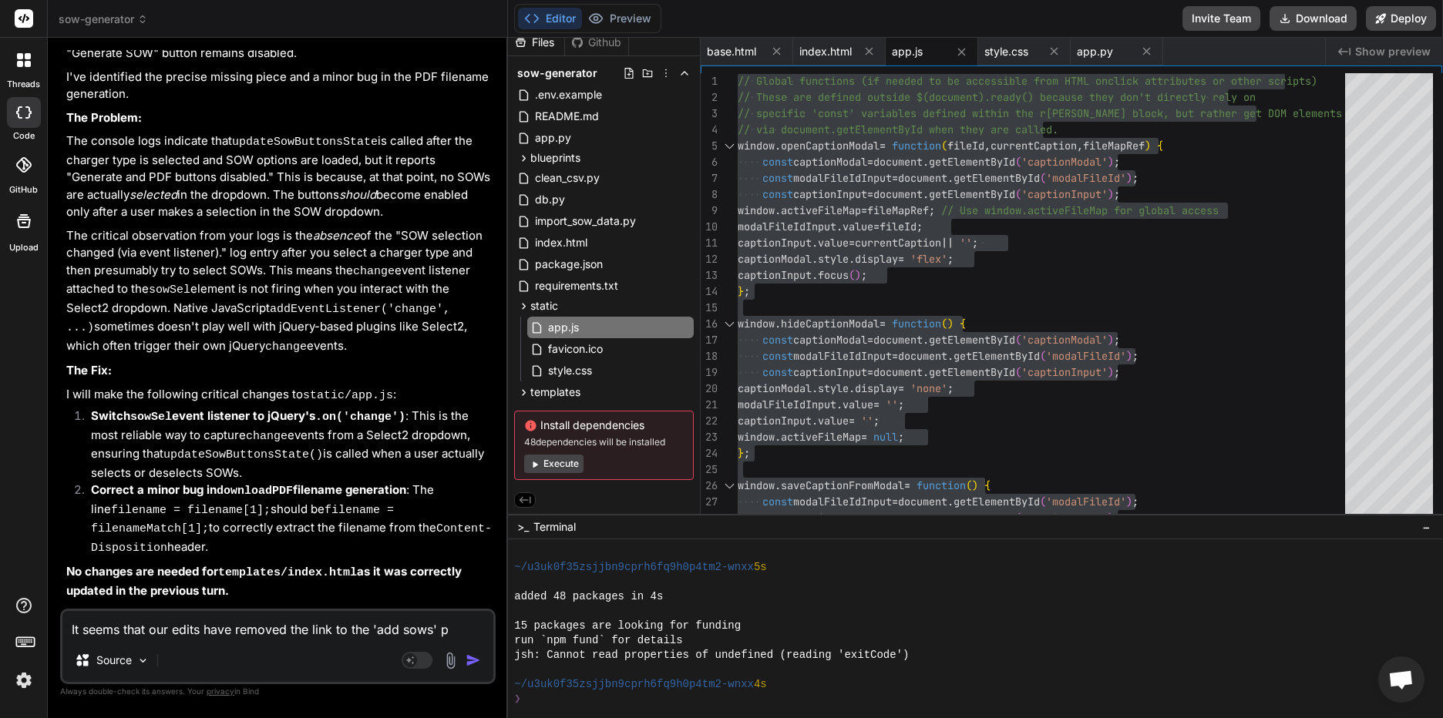
type textarea "x"
type textarea "It seems that our edits have removed the link to the 'add sows' pag"
type textarea "x"
type textarea "It seems that our edits have removed the link to the 'add sows' page"
type textarea "x"
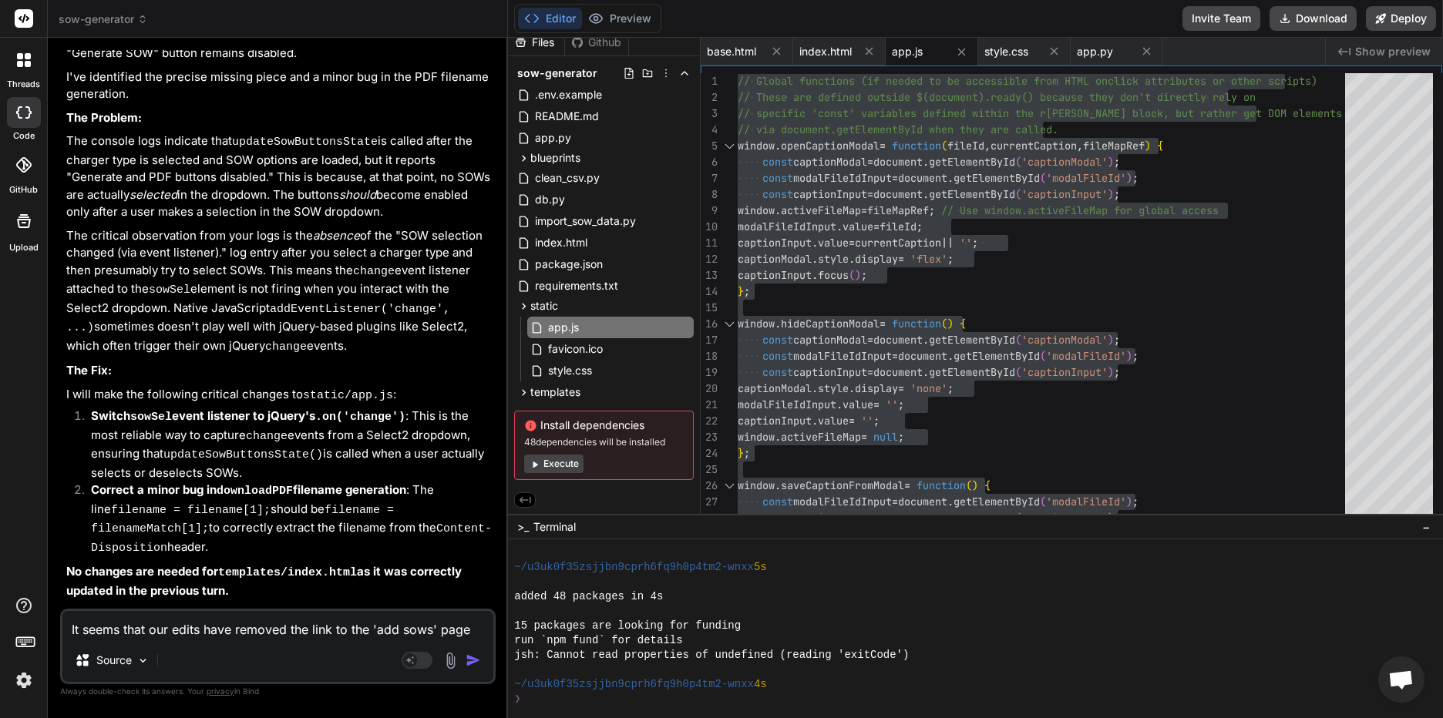
type textarea "It seems that our edits have removed the link to the 'add sows' page"
type textarea "x"
type textarea "It seems that our edits have removed the link to the 'add sows' page i"
type textarea "x"
type textarea "It seems that our edits have removed the link to the 'add sows' page in"
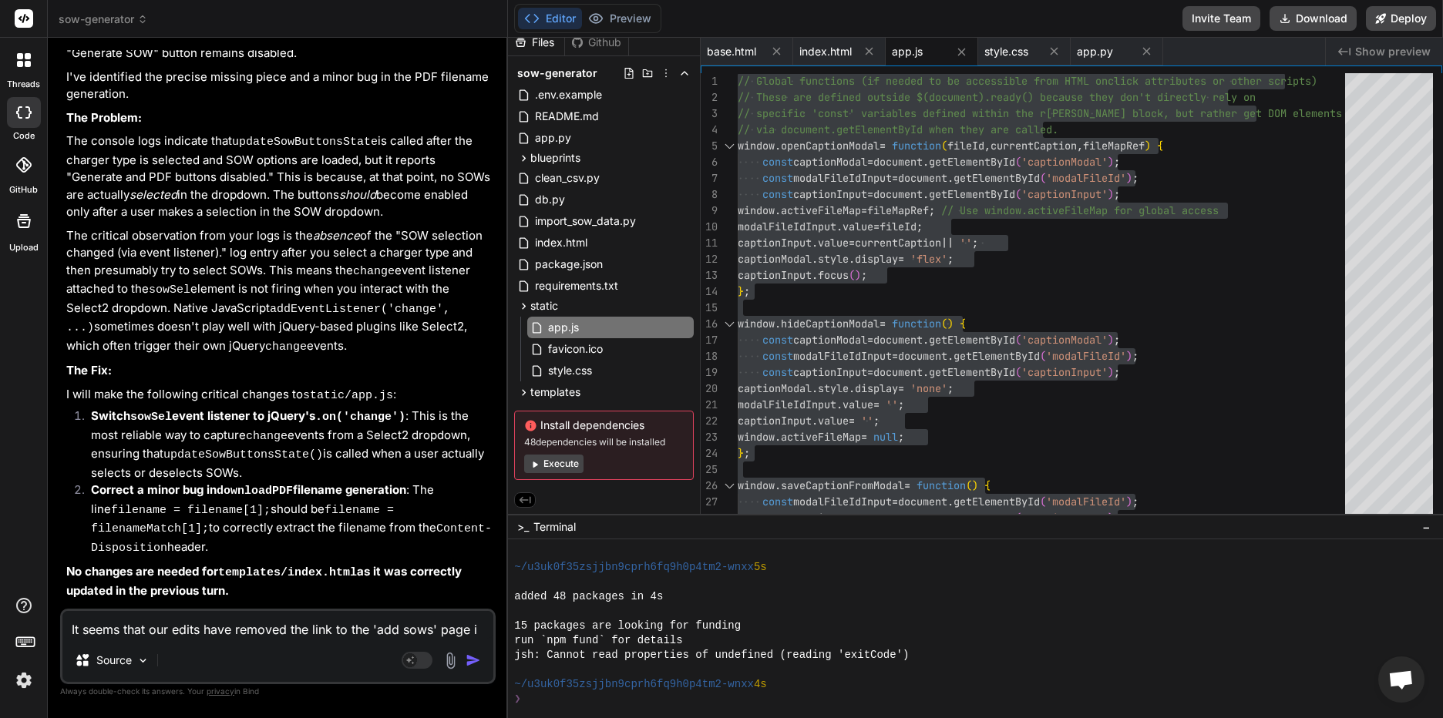
type textarea "x"
type textarea "It seems that our edits have removed the link to the 'add sows' page in"
type textarea "x"
type textarea "It seems that our edits have removed the link to the 'add sows' page in t"
type textarea "x"
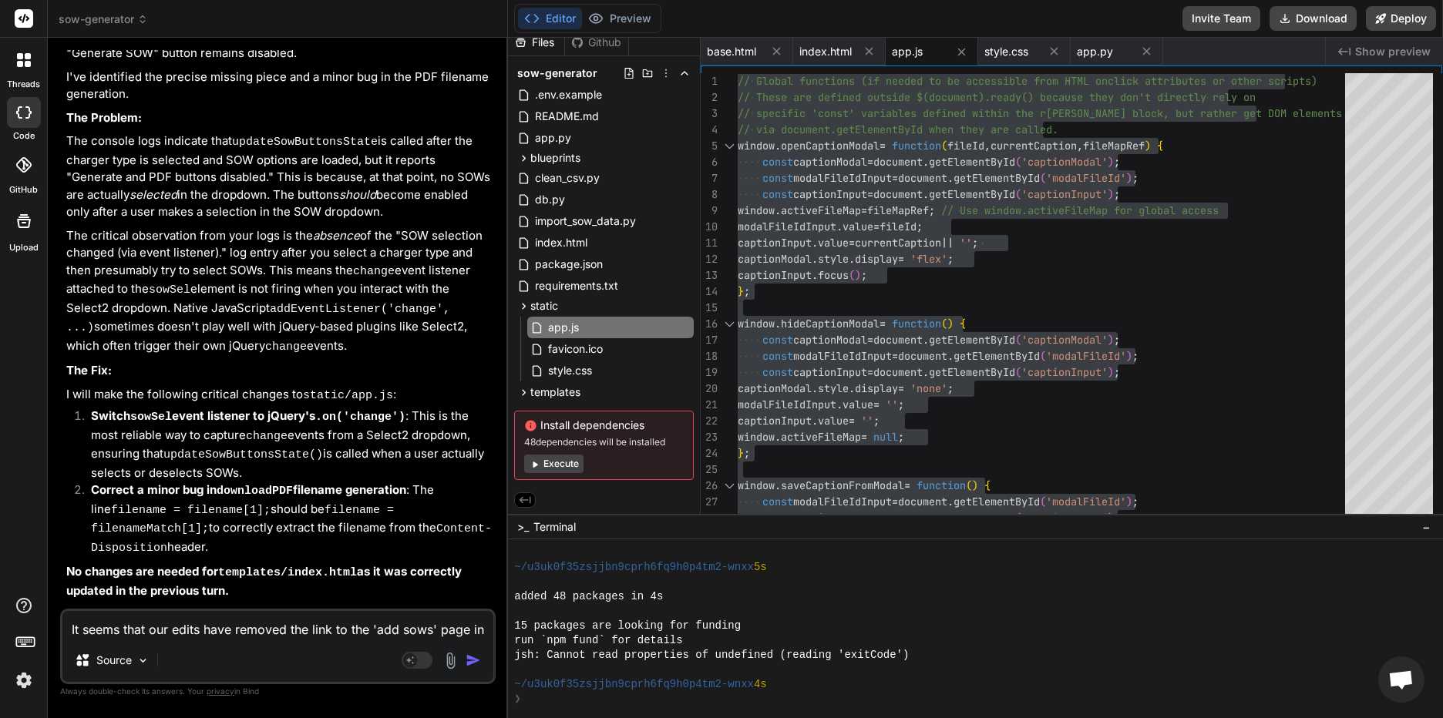
type textarea "It seems that our edits have removed the link to the 'add sows' page in th"
type textarea "x"
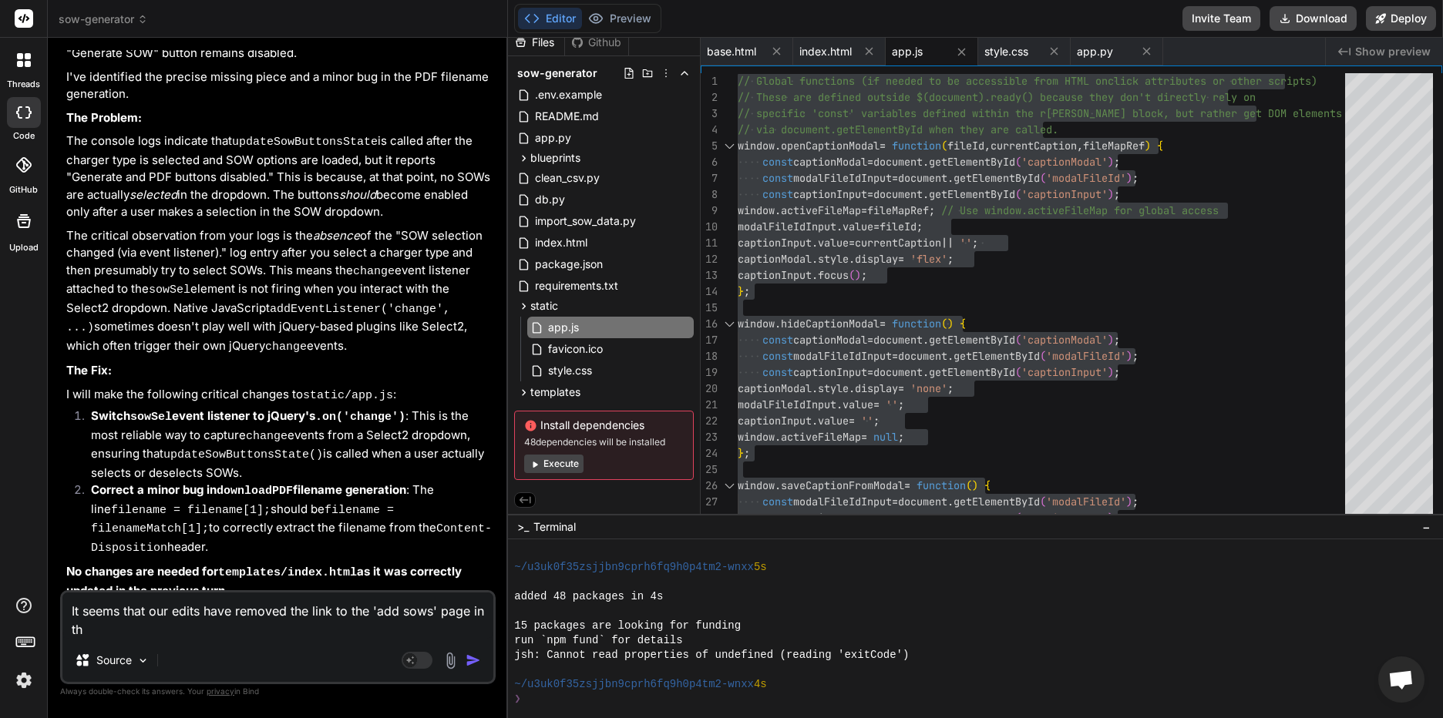
type textarea "It seems that our edits have removed the link to the 'add sows' page in the"
type textarea "x"
type textarea "It seems that our edits have removed the link to the 'add sows' page in the"
type textarea "x"
type textarea "It seems that our edits have removed the link to the 'add sows' page in the n"
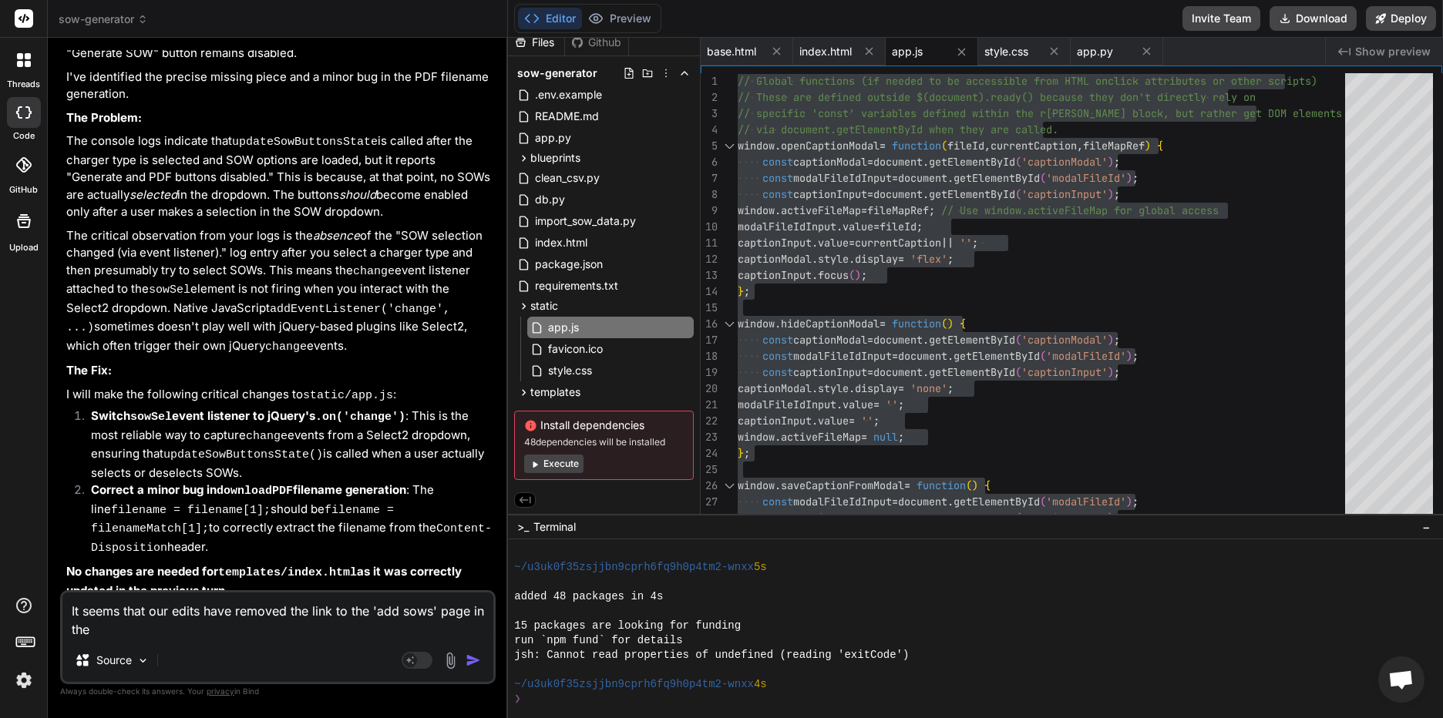
type textarea "x"
type textarea "It seems that our edits have removed the link to the 'add sows' page in the na"
type textarea "x"
type textarea "It seems that our edits have removed the link to the 'add sows' page in the nav"
type textarea "x"
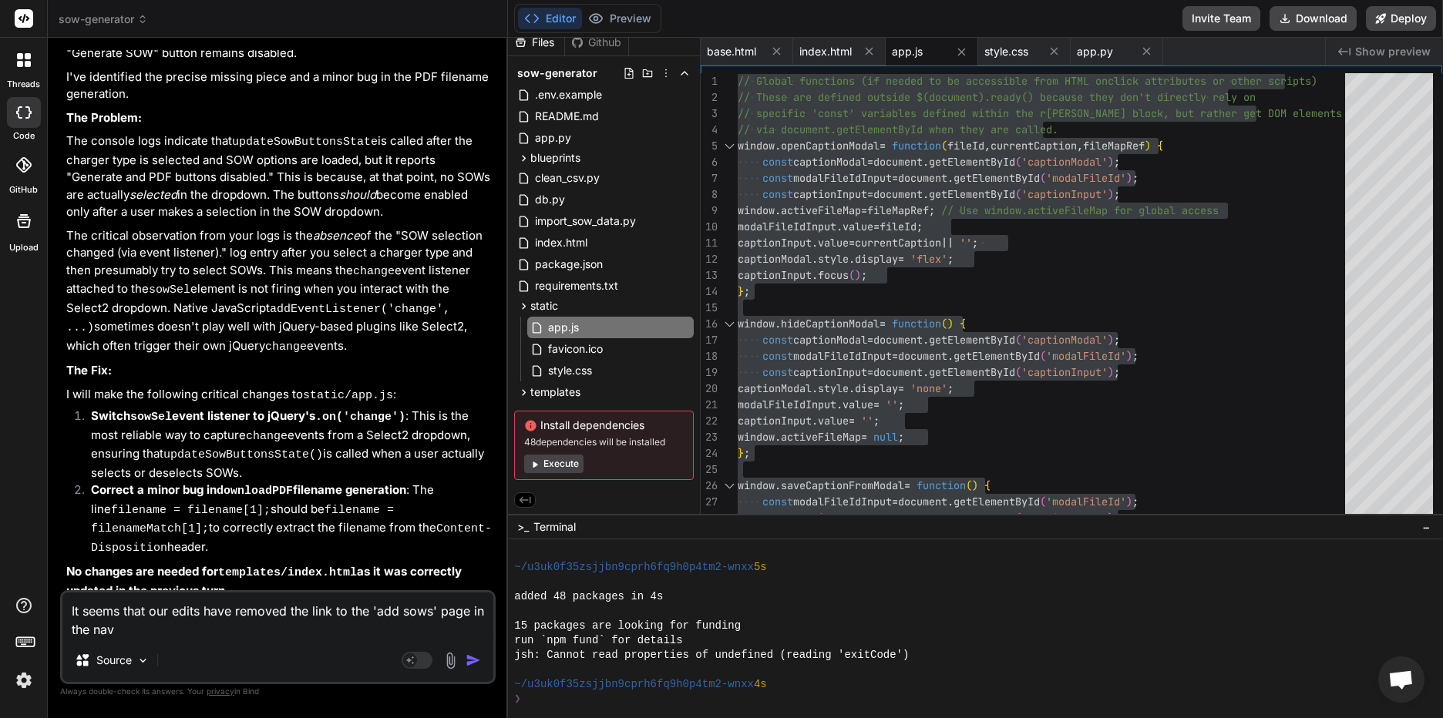
type textarea "It seems that our edits have removed the link to the 'add sows' page in the nav"
type textarea "x"
type textarea "It seems that our edits have removed the link to the 'add sows' page in the nav…"
type textarea "x"
type textarea "It seems that our edits have removed the link to the 'add sows' page in the nav…"
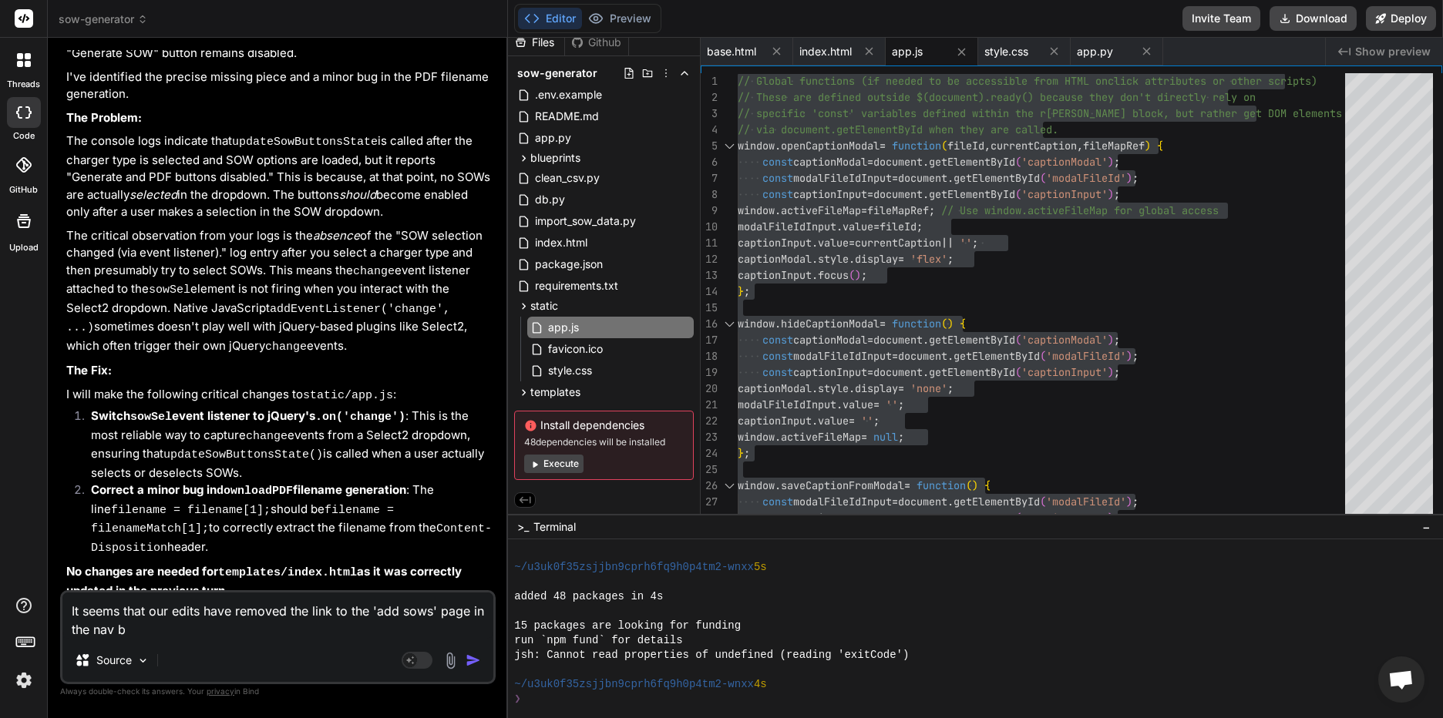
type textarea "x"
type textarea "It seems that our edits have removed the link to the 'add sows' page in the nav…"
type textarea "x"
type textarea "It seems that our edits have removed the link to the 'add sows' page in the nav…"
type textarea "x"
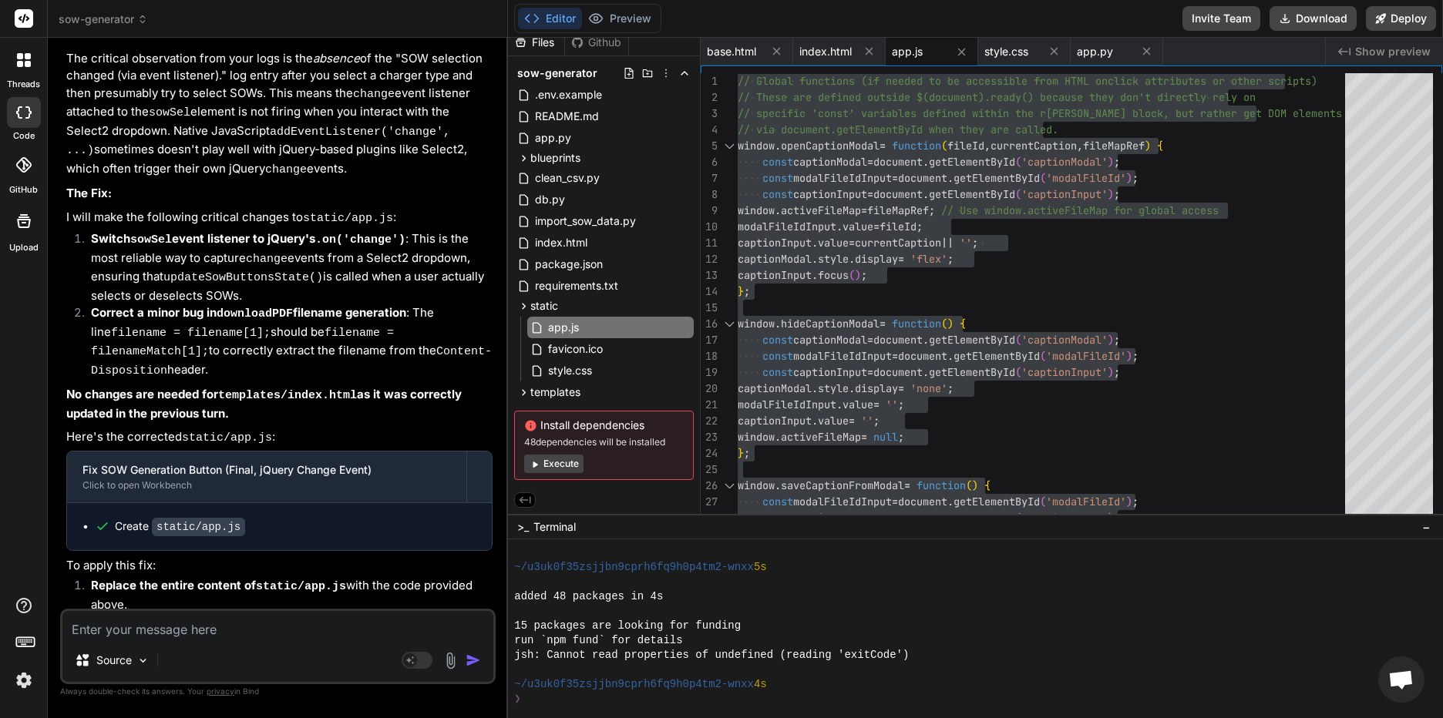
scroll to position [12068, 0]
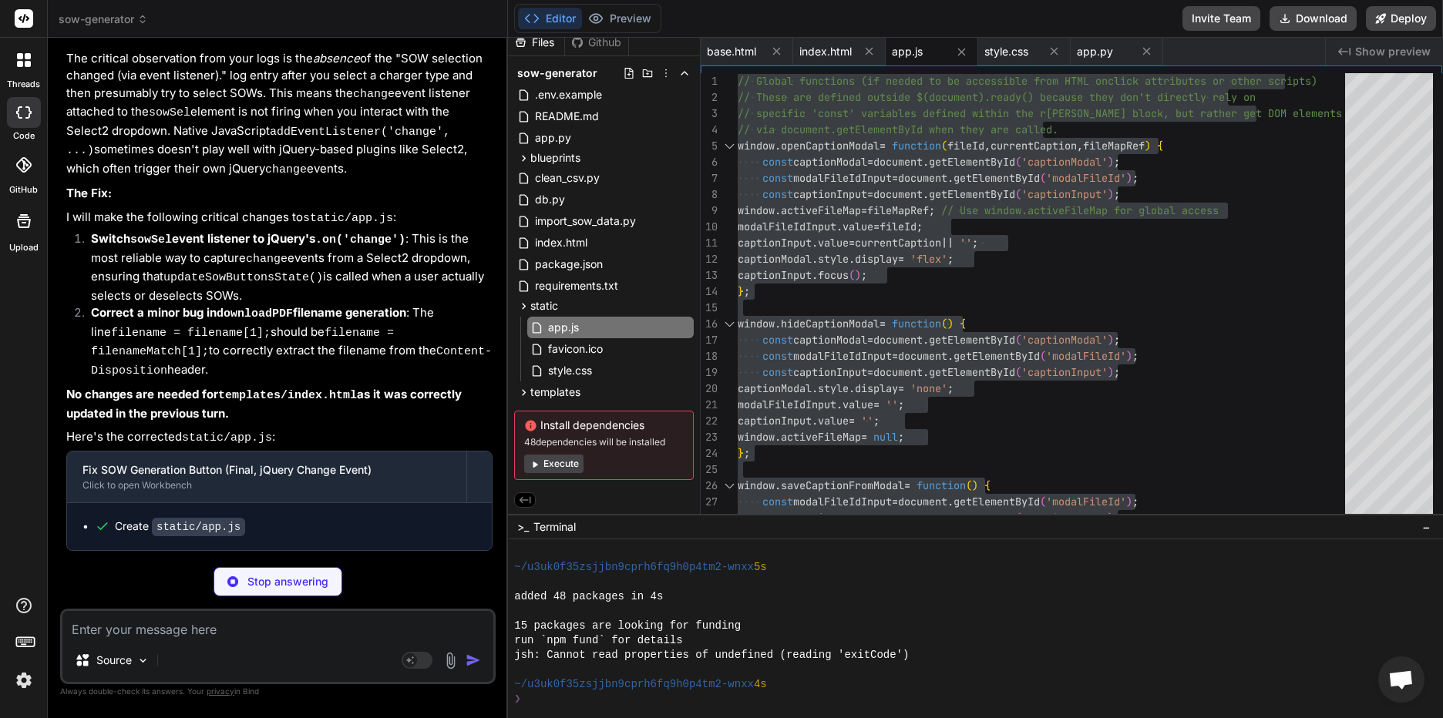
type textarea "x"
type textarea "</body> </html>"
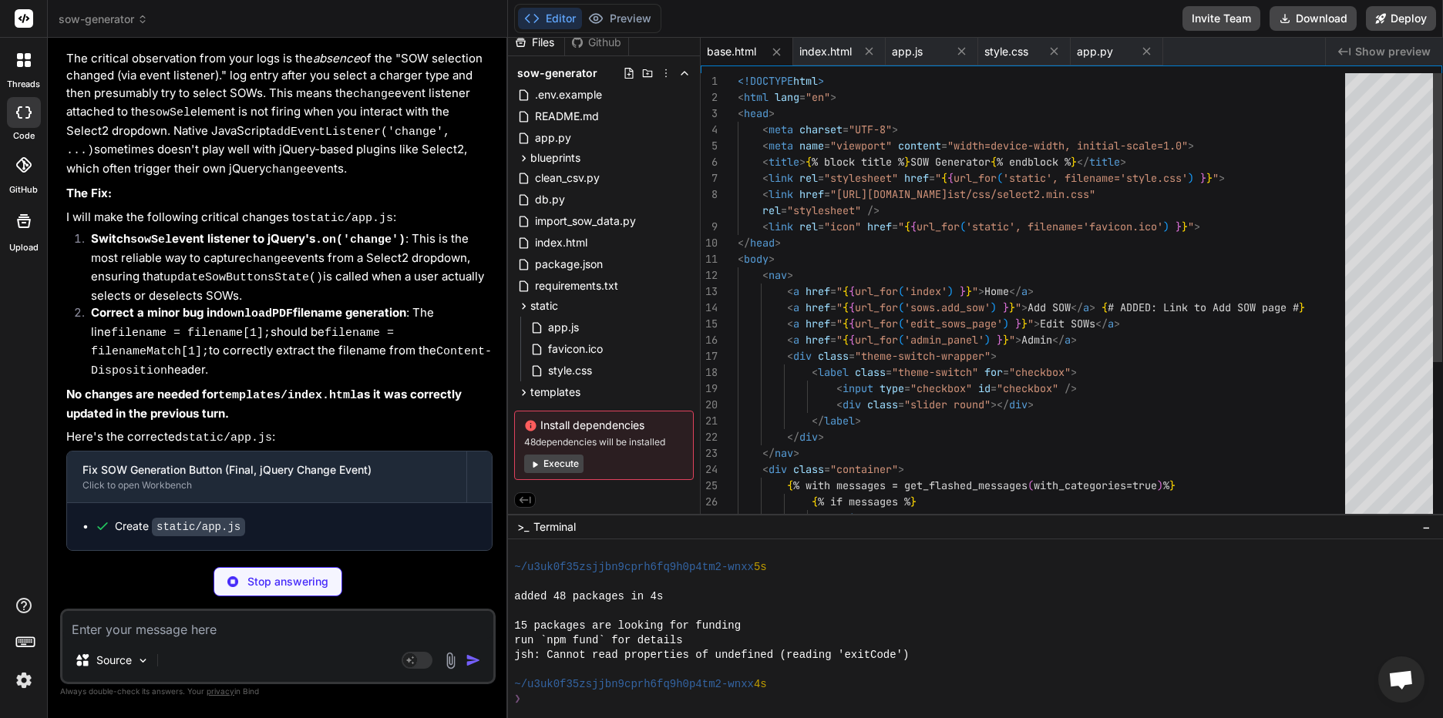
type textarea "x"
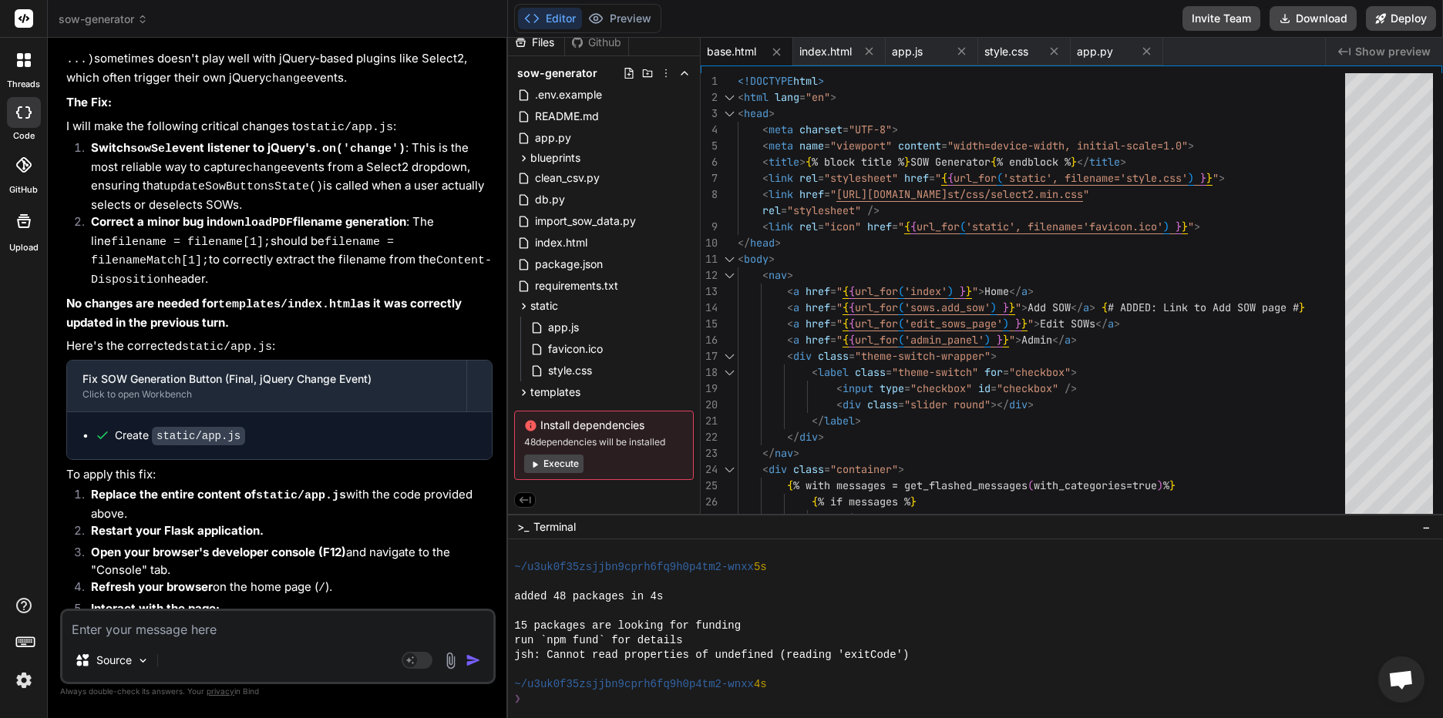
scroll to position [12349, 0]
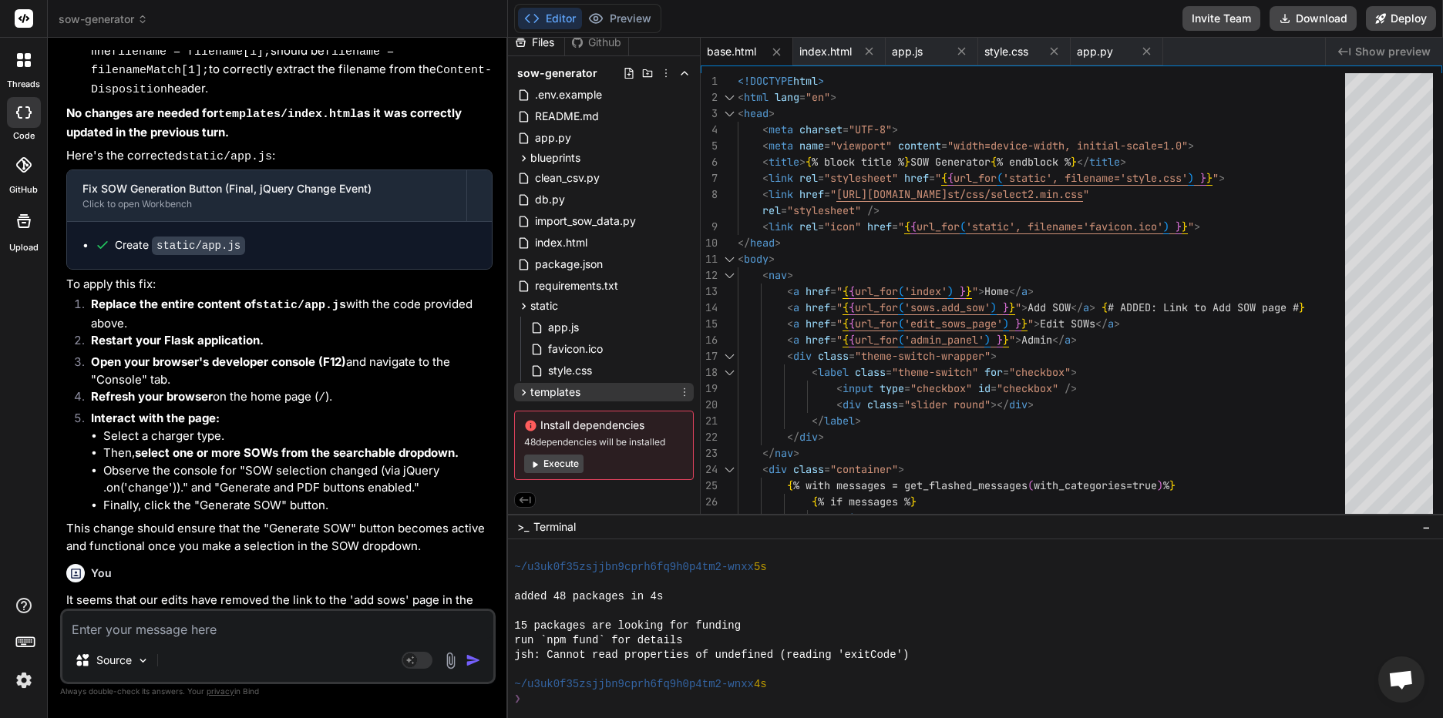
click at [526, 391] on icon at bounding box center [523, 392] width 13 height 13
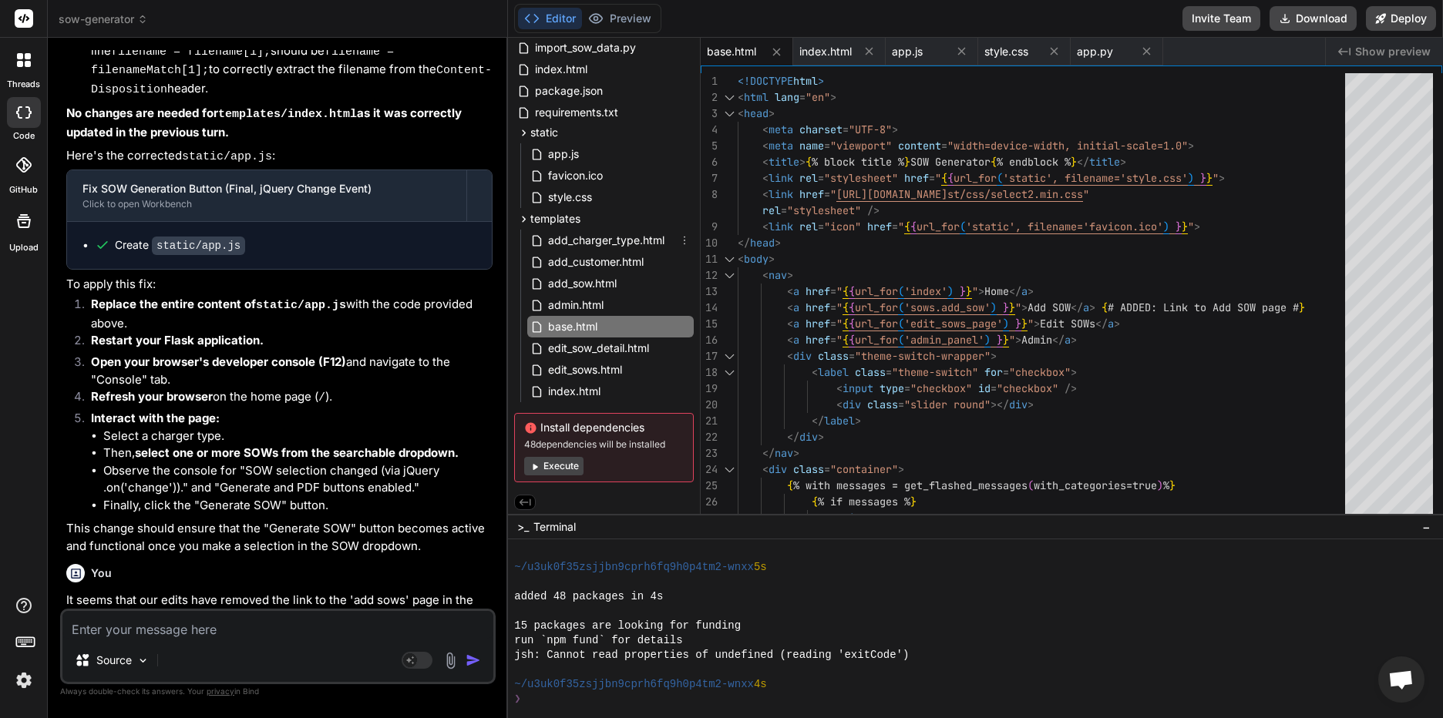
scroll to position [185, 0]
click at [576, 321] on span "base.html" at bounding box center [572, 324] width 52 height 18
click at [1010, 277] on div "<!DOCTYPE html > < html lang = "en" > < head > < meta charset = "UTF-8" > < met…" at bounding box center [1045, 421] width 616 height 696
type textarea "<!DOCTYPE html> <html lang="en"> <head> <meta charset="UTF-8"> <meta name="view…"
